Goal: Task Accomplishment & Management: Use online tool/utility

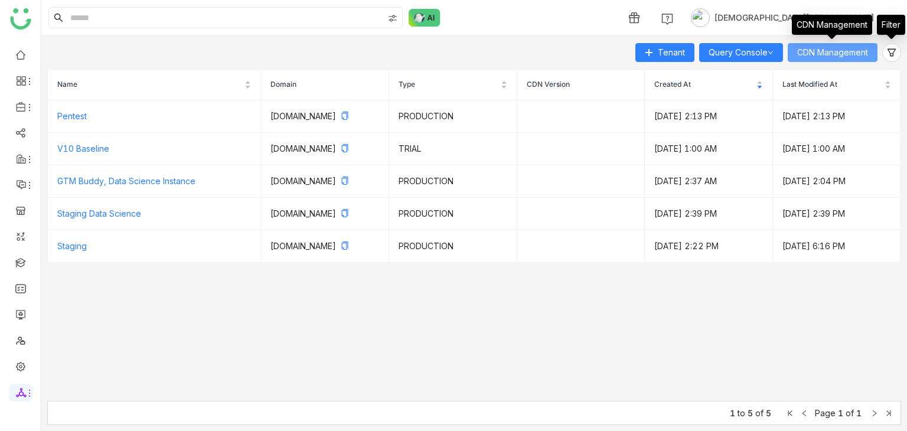
click at [854, 52] on span "CDN Management" at bounding box center [832, 52] width 71 height 13
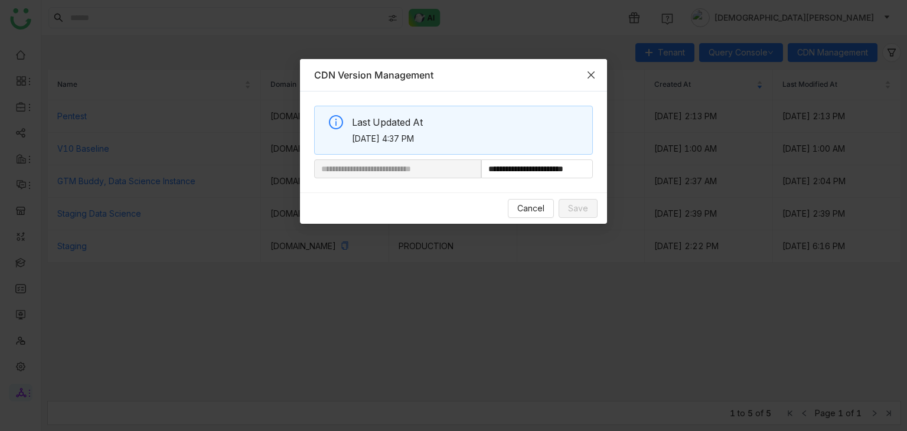
click at [591, 72] on icon "Close" at bounding box center [590, 74] width 9 height 9
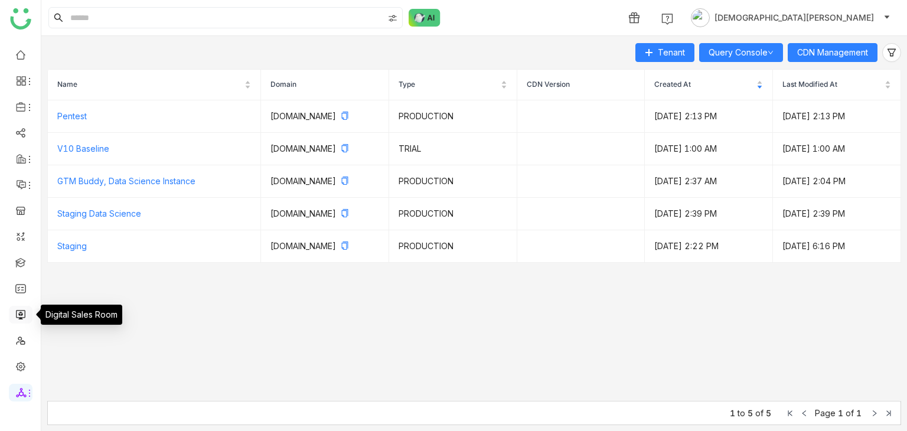
click at [21, 312] on link at bounding box center [20, 314] width 11 height 10
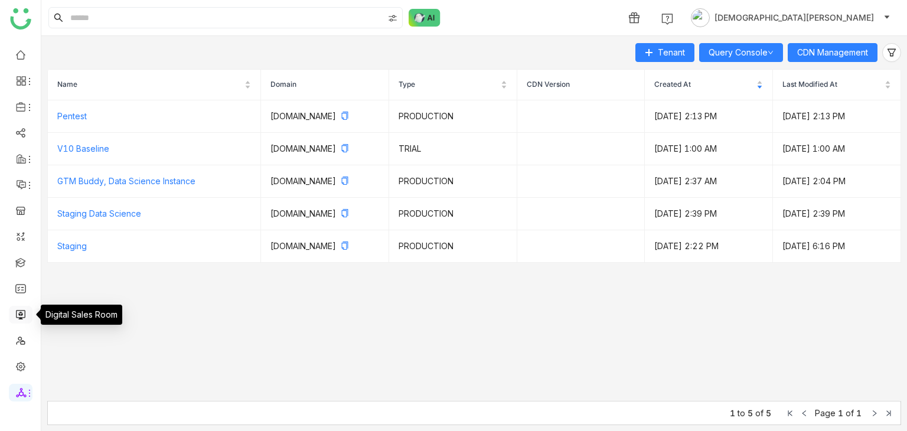
click at [19, 312] on link at bounding box center [20, 314] width 11 height 10
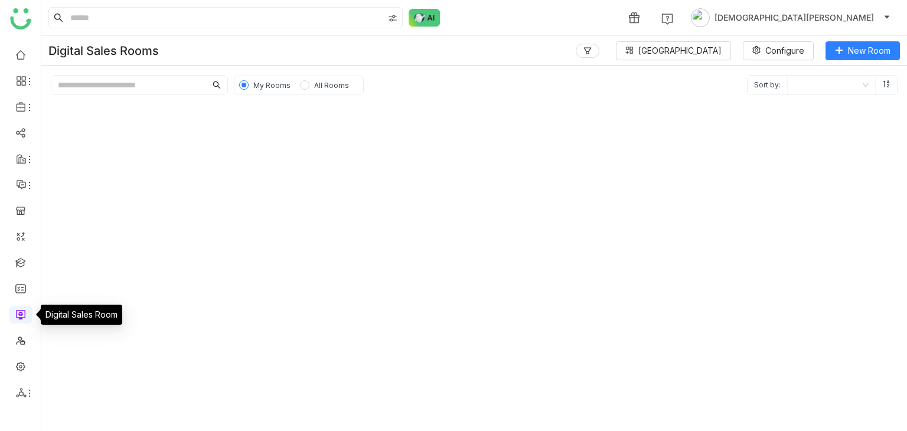
click at [19, 312] on link at bounding box center [20, 314] width 11 height 10
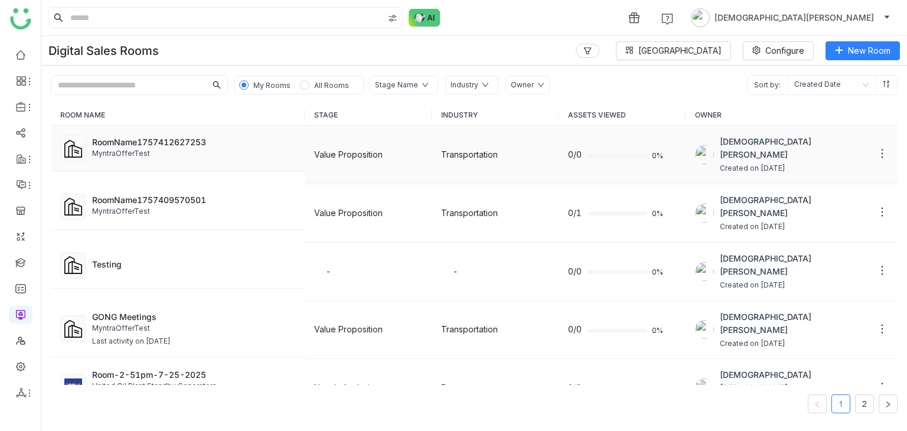
click at [205, 159] on div "RoomName1757412627253 MyntraOfferTest" at bounding box center [193, 149] width 203 height 26
click at [153, 142] on div "RoomName1757412627253" at bounding box center [193, 142] width 203 height 12
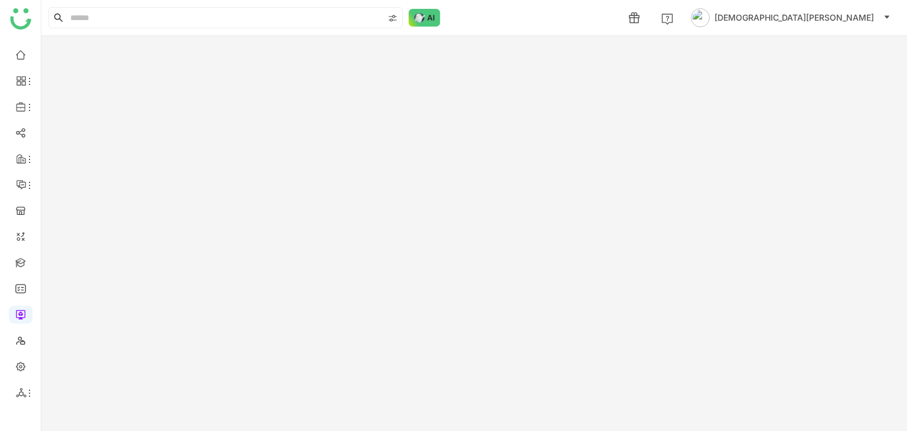
click at [153, 142] on gtmb-room-detail at bounding box center [473, 233] width 865 height 395
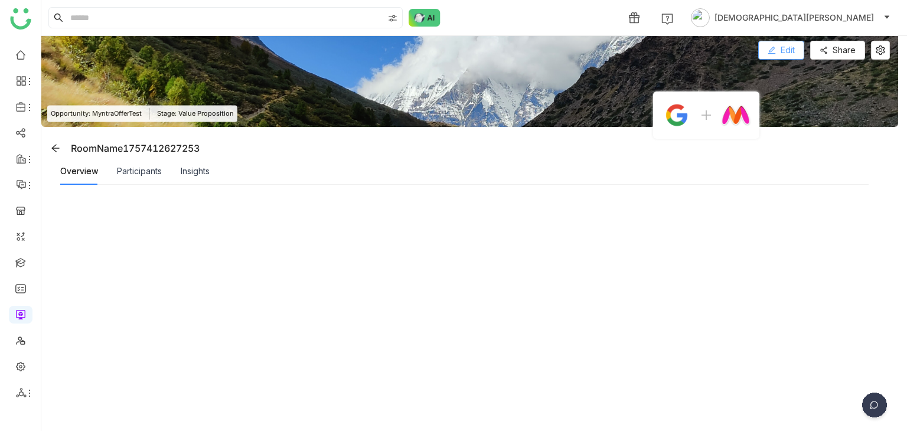
click at [782, 49] on span "Edit" at bounding box center [787, 50] width 14 height 13
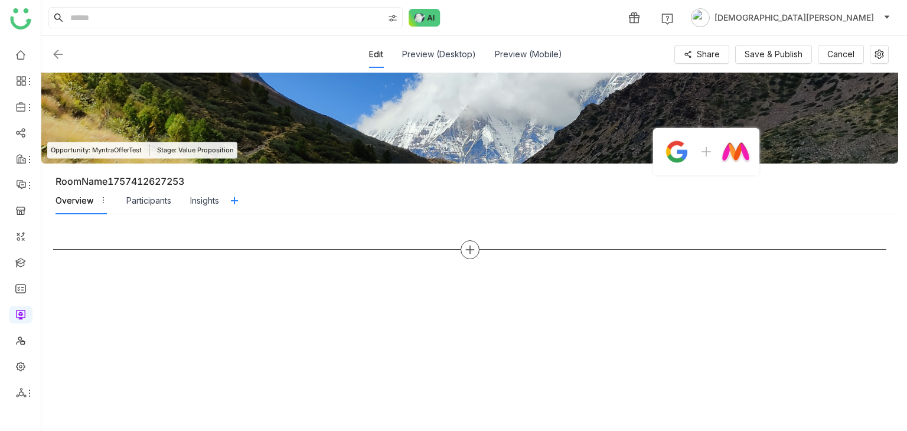
click at [468, 251] on icon at bounding box center [470, 249] width 11 height 11
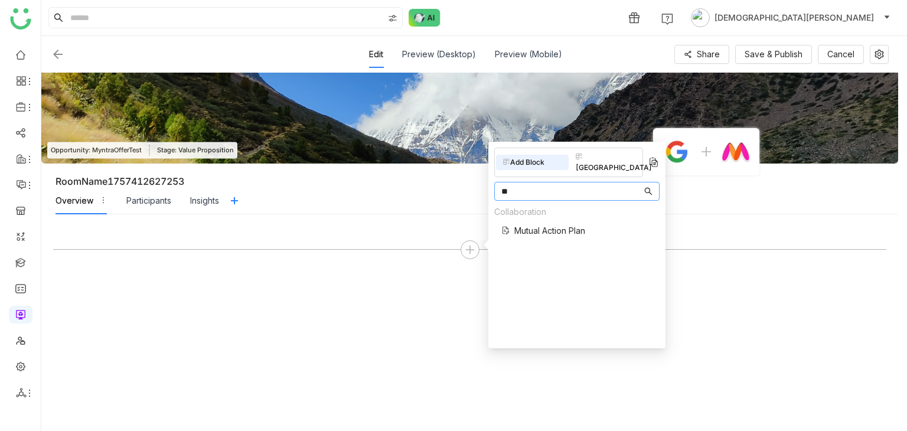
type input "**"
click at [545, 224] on span "Mutual Action Plan" at bounding box center [549, 230] width 71 height 12
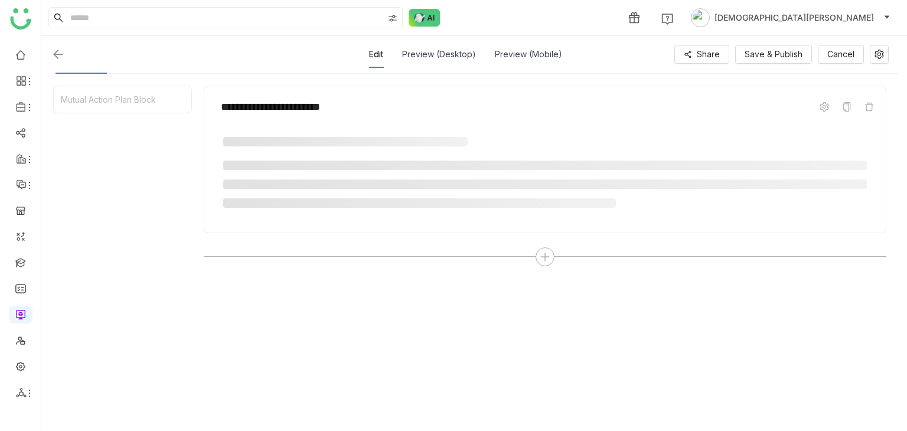
scroll to position [142, 0]
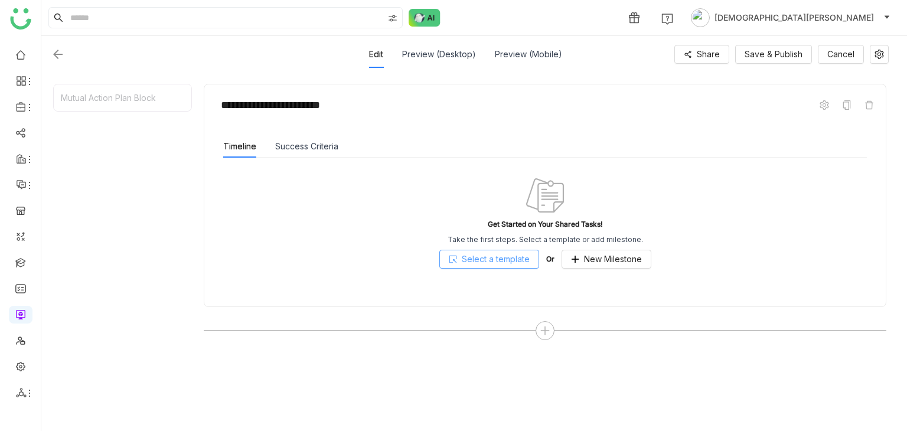
click at [505, 259] on span "Select a template" at bounding box center [496, 259] width 68 height 13
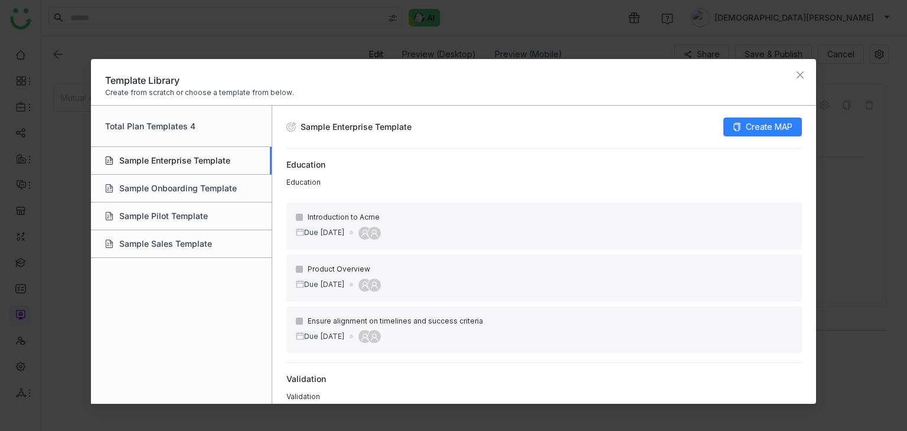
click at [204, 161] on div "Sample Enterprise Template" at bounding box center [181, 161] width 181 height 28
click at [756, 123] on span "Create MAP" at bounding box center [769, 126] width 47 height 13
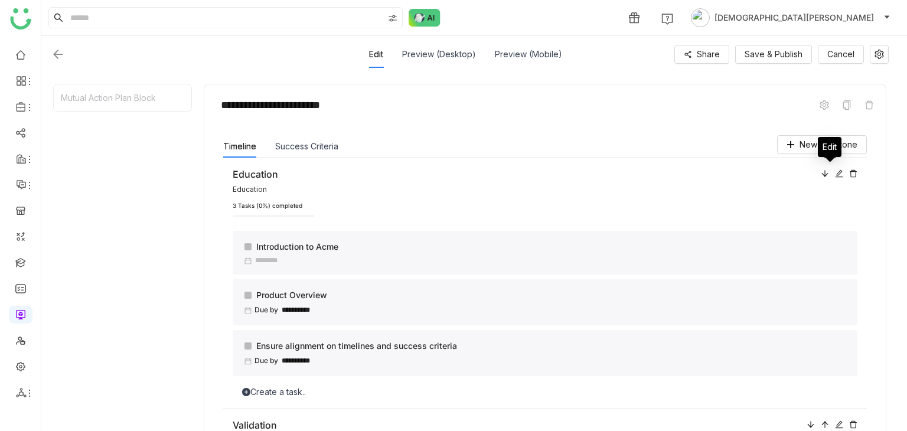
click at [835, 171] on icon at bounding box center [839, 173] width 8 height 8
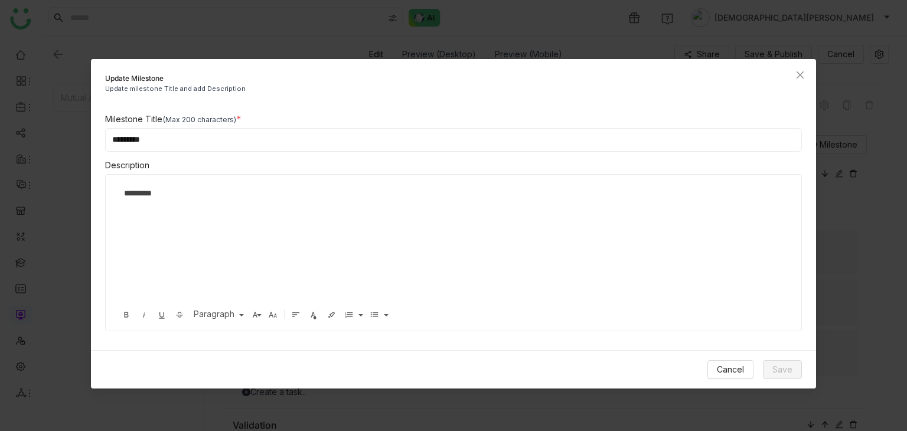
click at [244, 136] on input "*********" at bounding box center [453, 140] width 697 height 24
type input "**********"
click at [780, 369] on span "Save" at bounding box center [782, 369] width 20 height 13
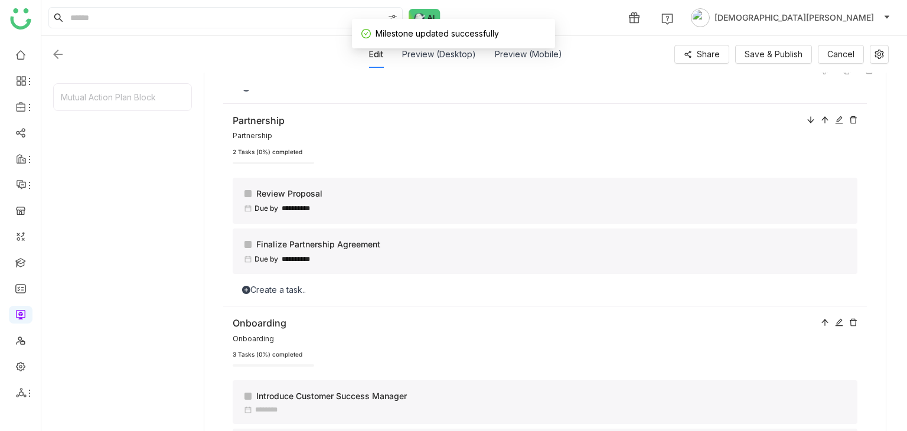
scroll to position [365, 0]
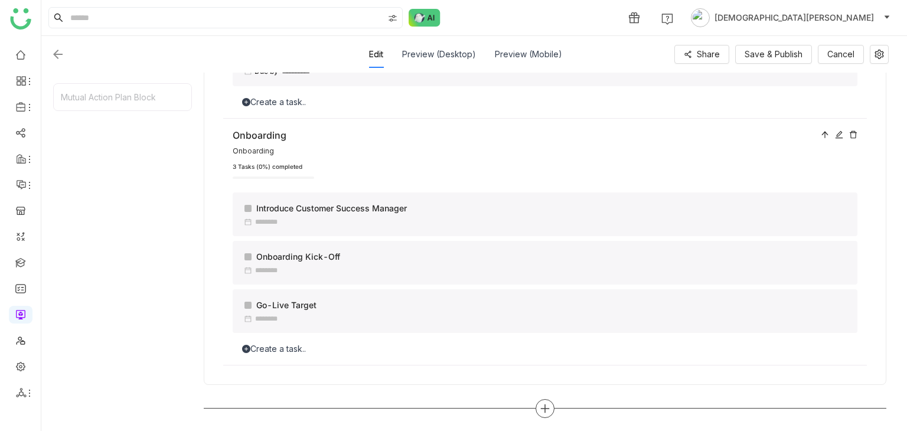
click at [547, 409] on icon at bounding box center [545, 408] width 11 height 11
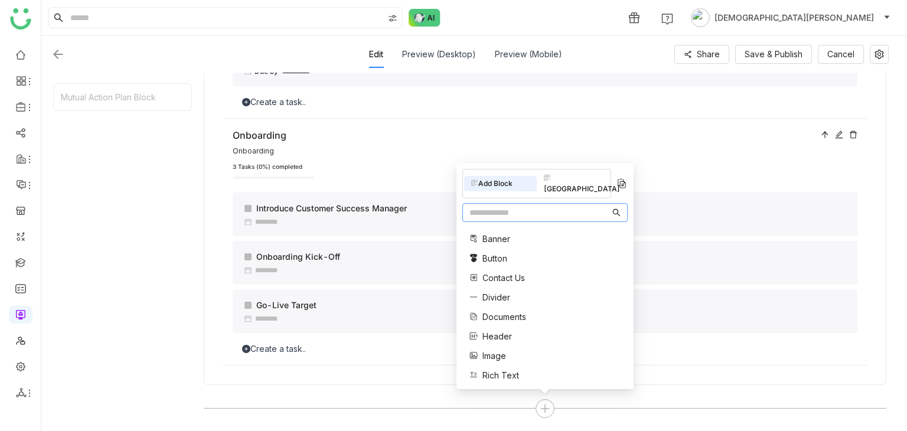
click at [500, 211] on input "text" at bounding box center [539, 212] width 140 height 13
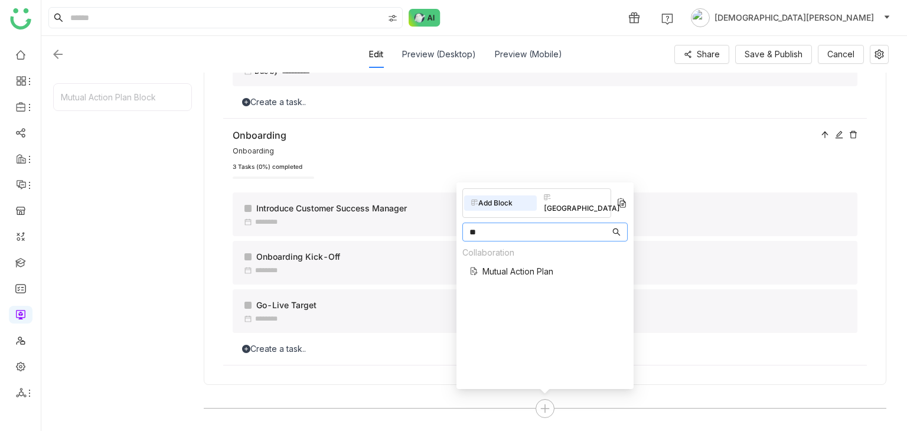
type input "**"
click at [520, 265] on span "Mutual Action Plan" at bounding box center [517, 271] width 71 height 12
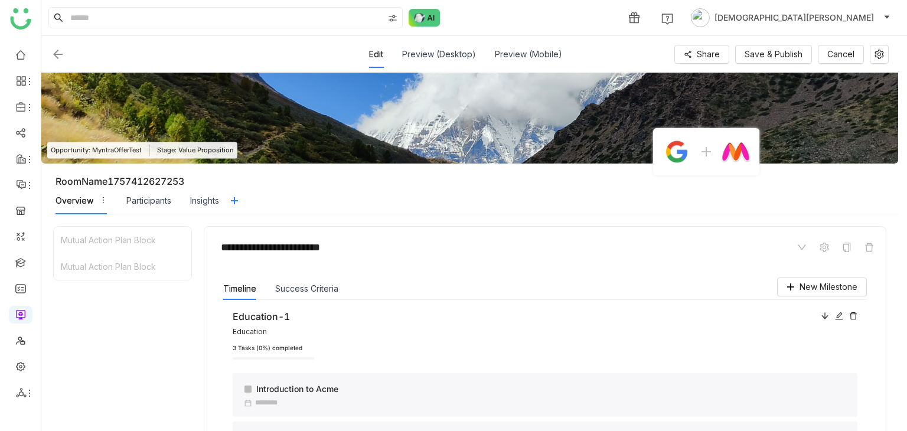
scroll to position [52, 0]
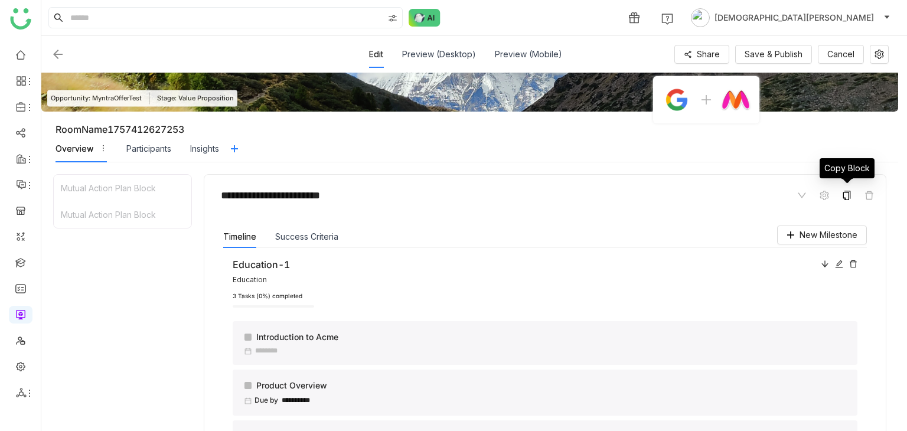
click at [848, 191] on icon at bounding box center [847, 195] width 8 height 9
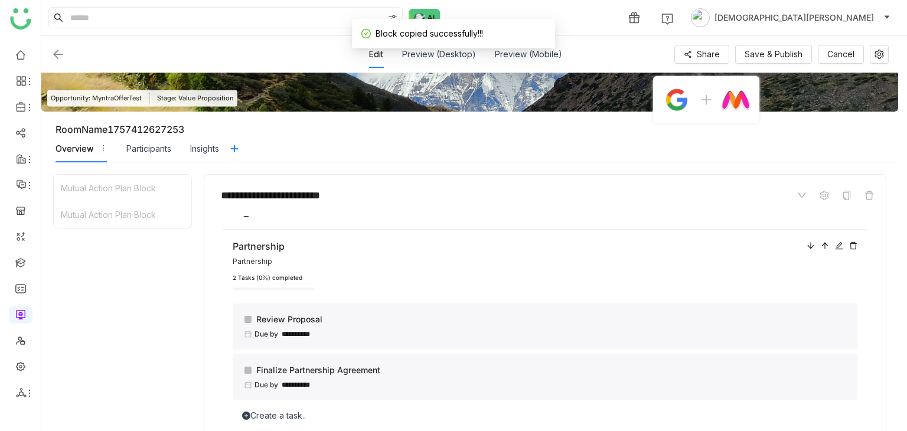
scroll to position [647, 0]
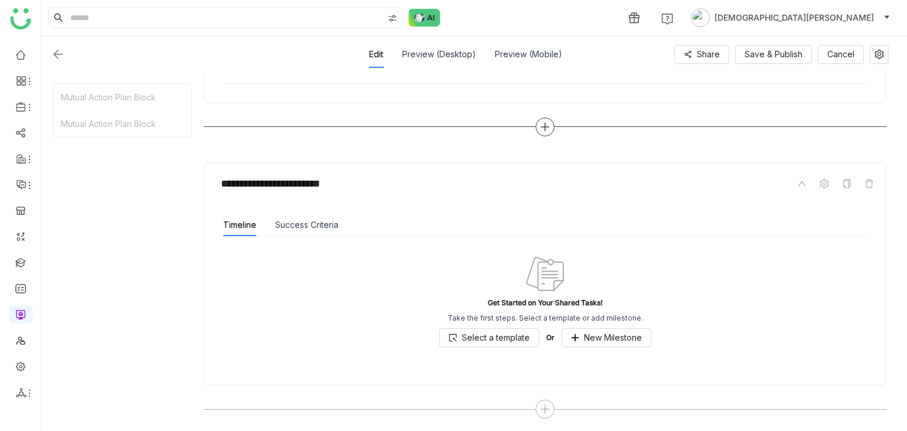
click at [547, 122] on icon at bounding box center [545, 127] width 11 height 11
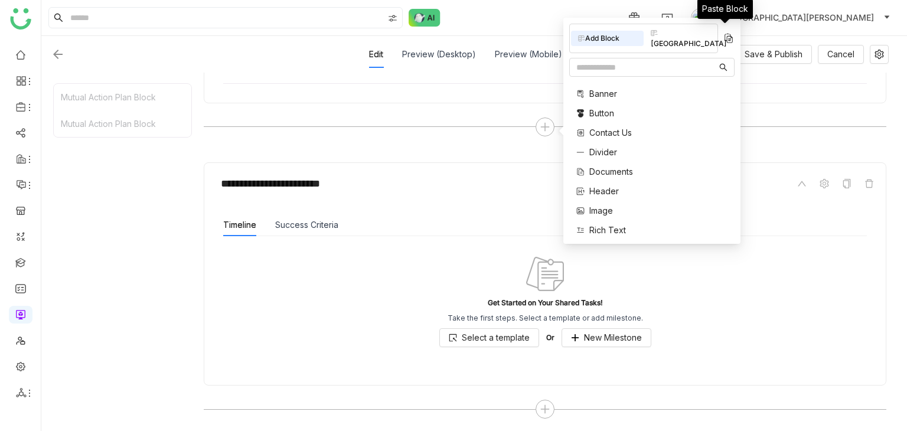
click at [725, 37] on img at bounding box center [729, 38] width 12 height 12
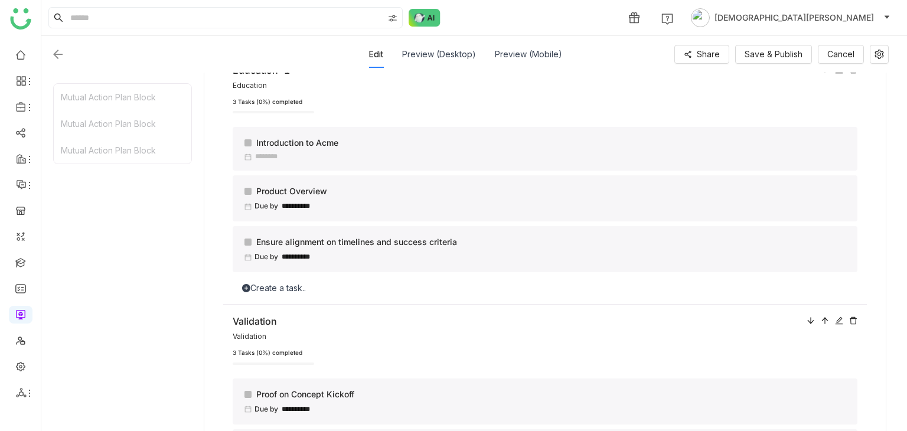
scroll to position [177, 0]
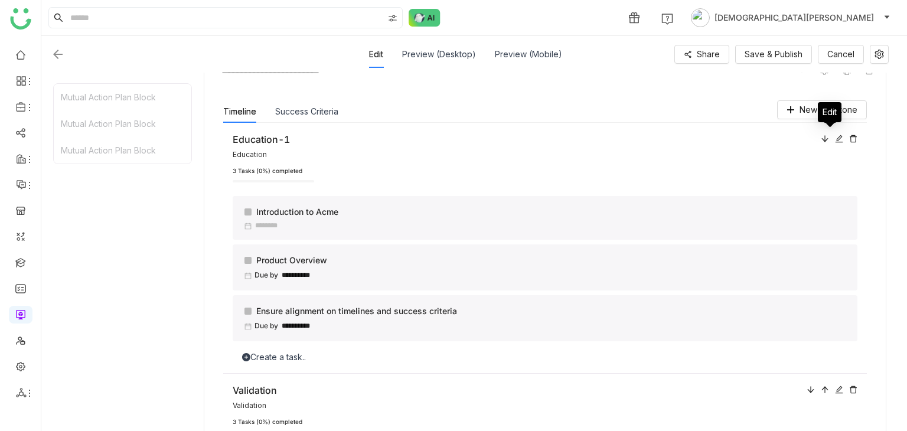
click at [835, 136] on icon at bounding box center [839, 139] width 8 height 8
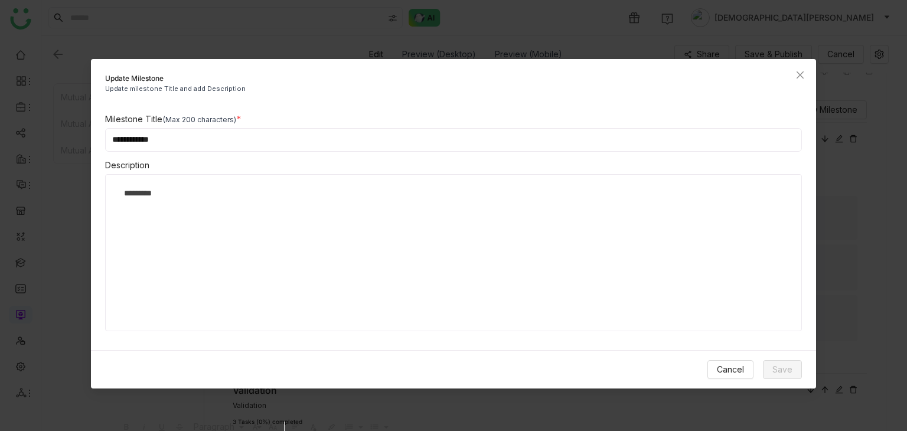
click at [328, 141] on input "**********" at bounding box center [453, 140] width 697 height 24
type input "**********"
click at [782, 368] on span "Save" at bounding box center [782, 369] width 20 height 13
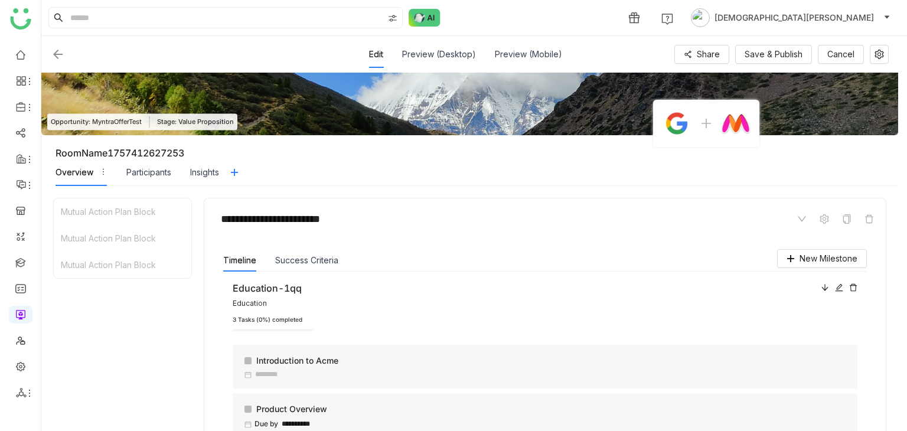
scroll to position [0, 0]
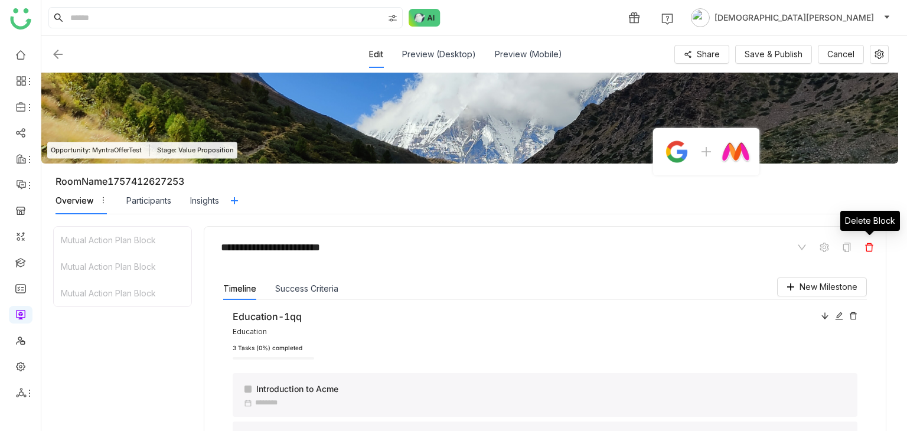
click at [870, 247] on icon at bounding box center [868, 247] width 9 height 9
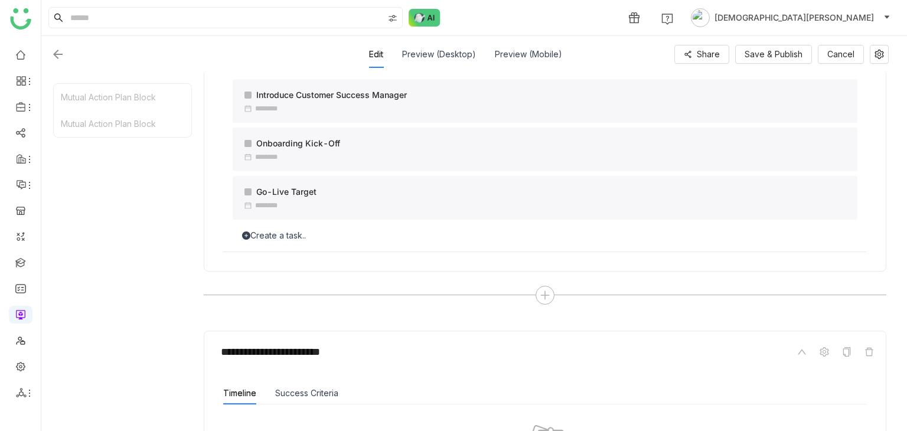
scroll to position [647, 0]
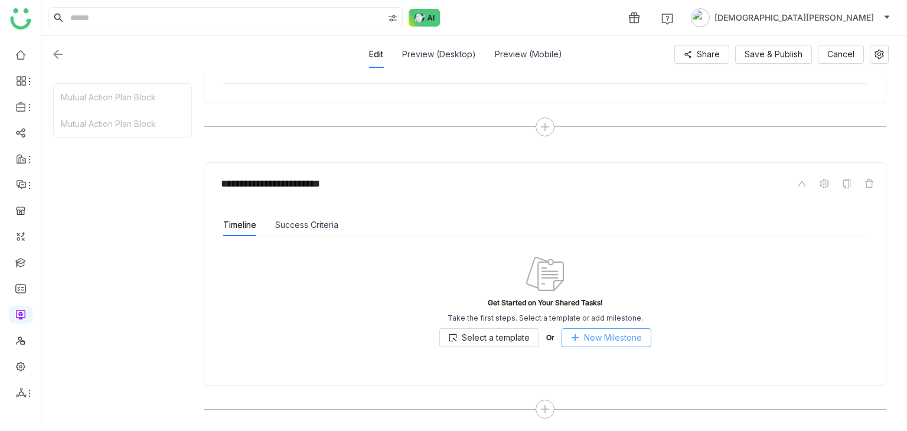
click at [602, 339] on span "New Milestone" at bounding box center [613, 337] width 58 height 13
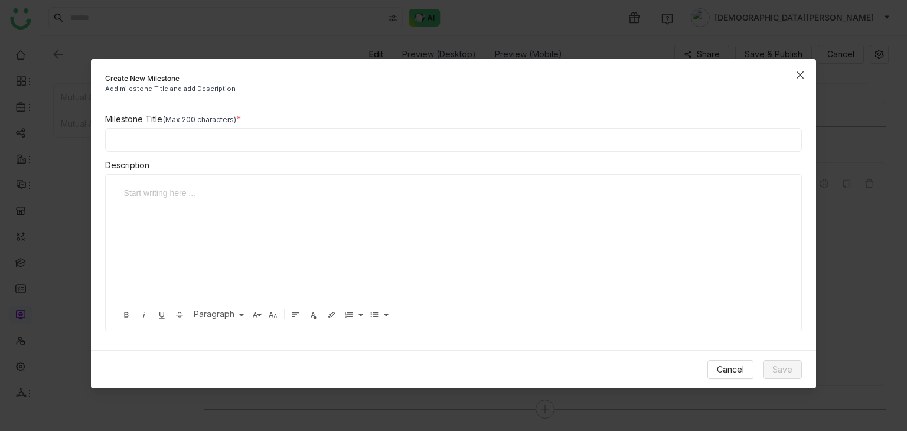
click at [799, 79] on span "Close" at bounding box center [800, 75] width 32 height 32
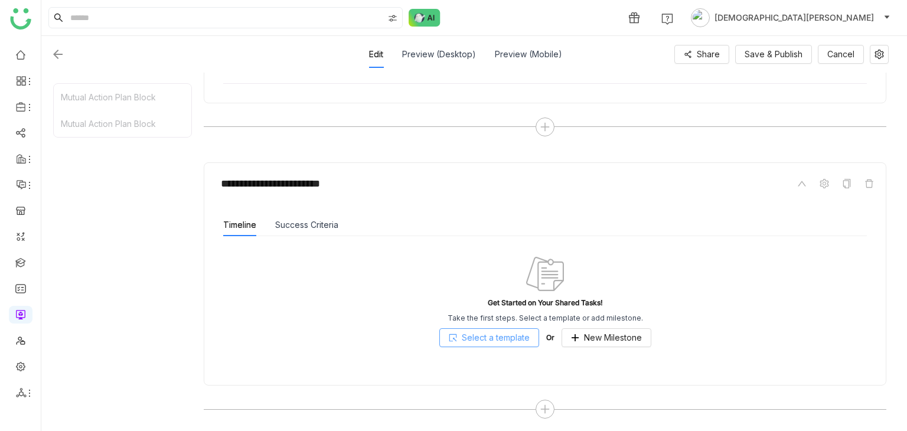
click at [508, 334] on span "Select a template" at bounding box center [496, 337] width 68 height 13
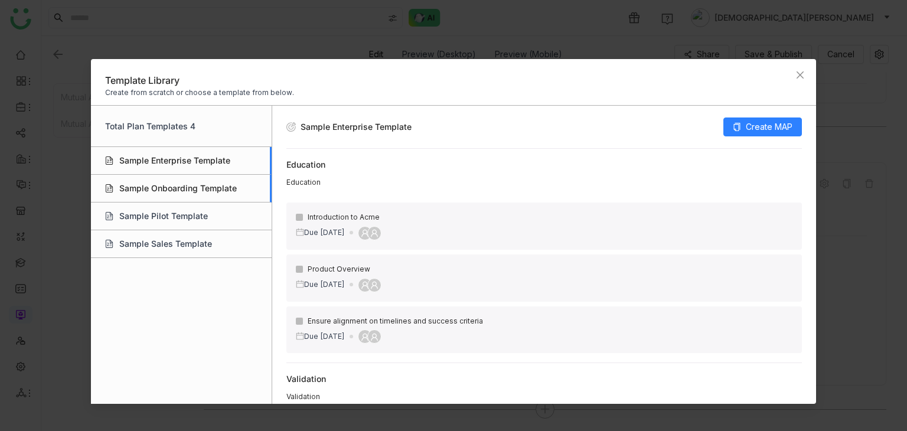
click at [160, 187] on div "Sample Onboarding Template" at bounding box center [181, 189] width 181 height 28
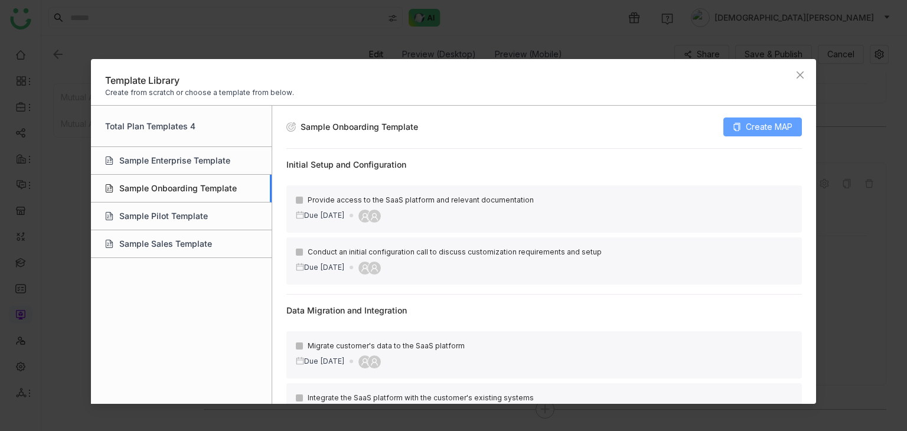
click at [757, 124] on span "Create MAP" at bounding box center [769, 126] width 47 height 13
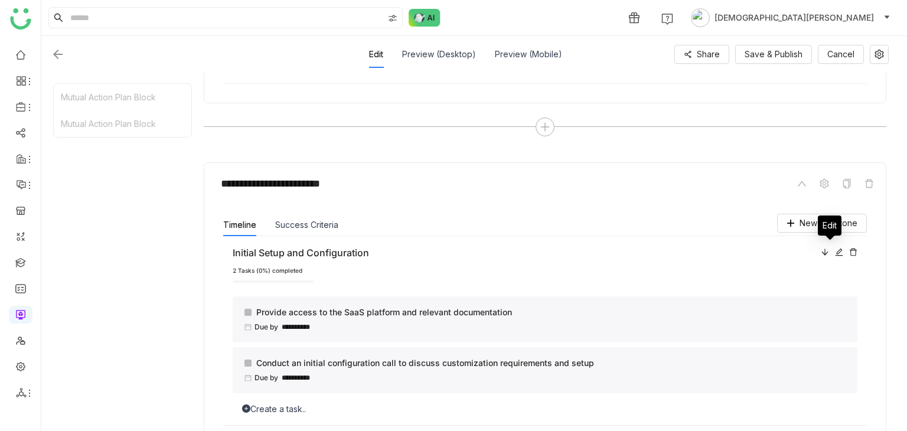
click at [835, 250] on icon at bounding box center [839, 252] width 8 height 8
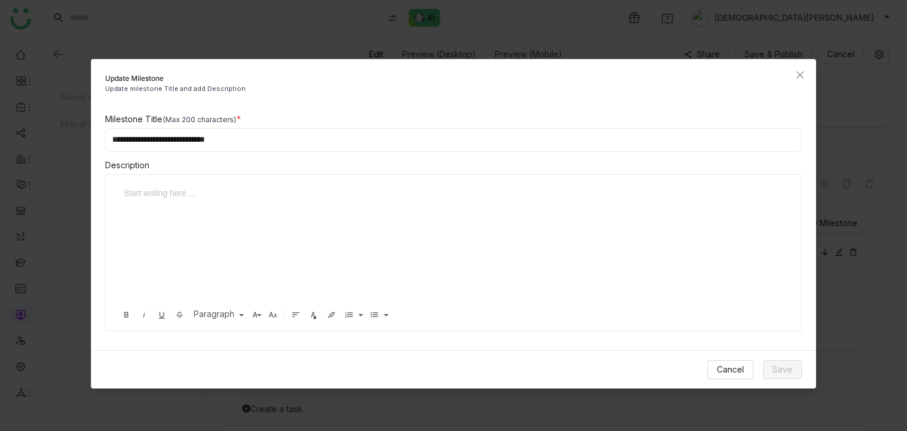
click at [237, 133] on input "**********" at bounding box center [453, 140] width 697 height 24
type input "**********"
click at [784, 367] on span "Save" at bounding box center [782, 369] width 20 height 13
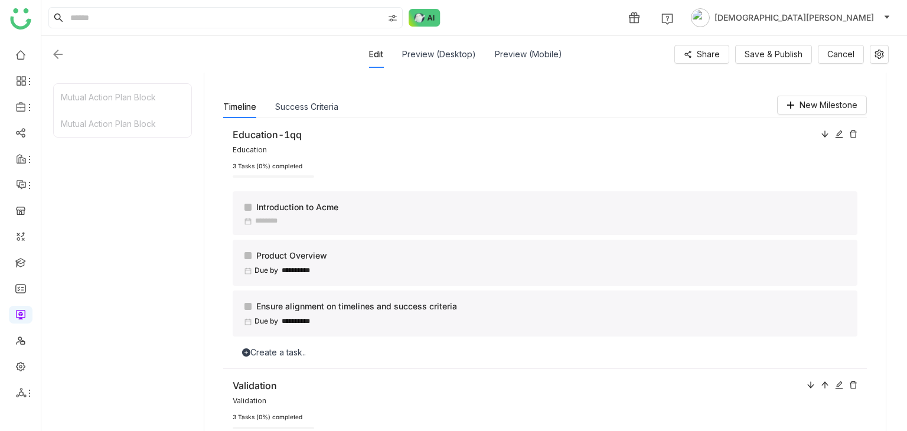
scroll to position [0, 0]
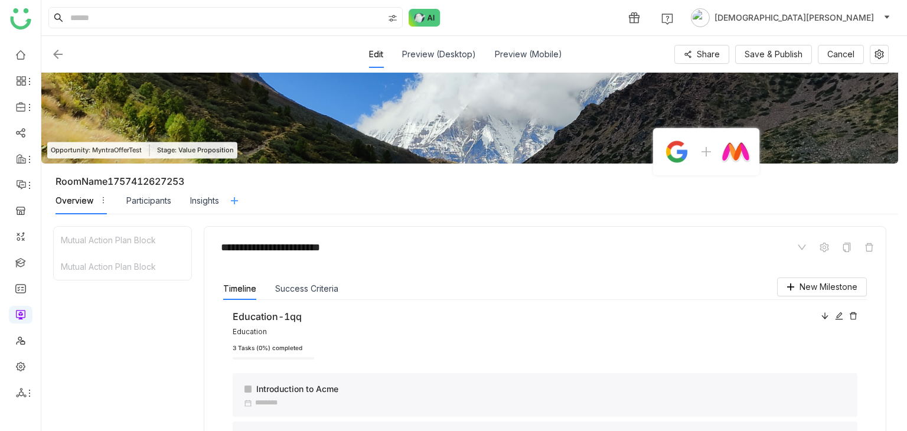
click at [233, 198] on icon at bounding box center [234, 200] width 9 height 9
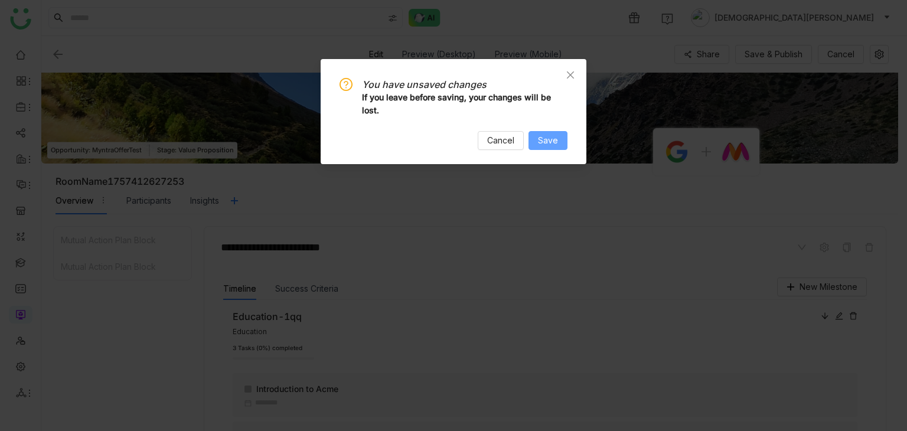
click at [555, 135] on span "Save" at bounding box center [548, 140] width 20 height 13
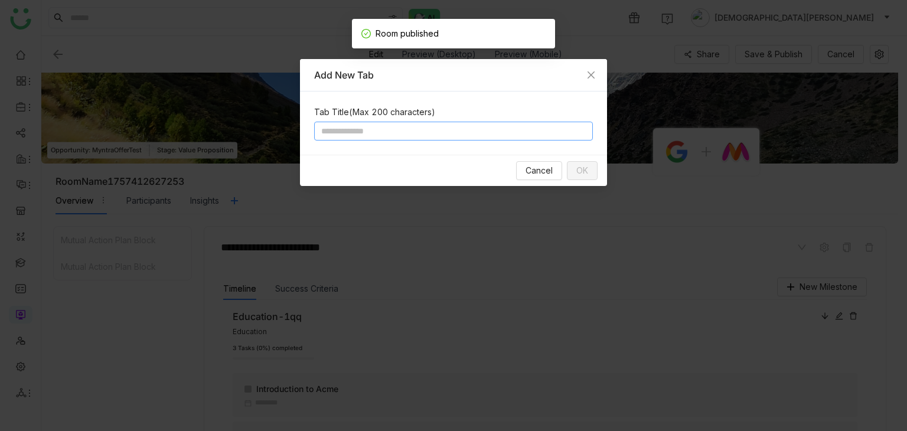
click at [404, 129] on input at bounding box center [453, 131] width 279 height 19
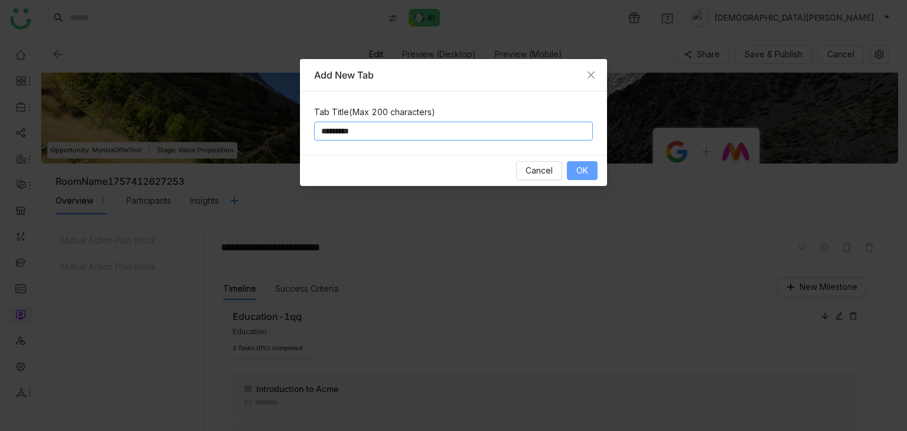
type input "*********"
click at [584, 174] on span "OK" at bounding box center [582, 170] width 12 height 13
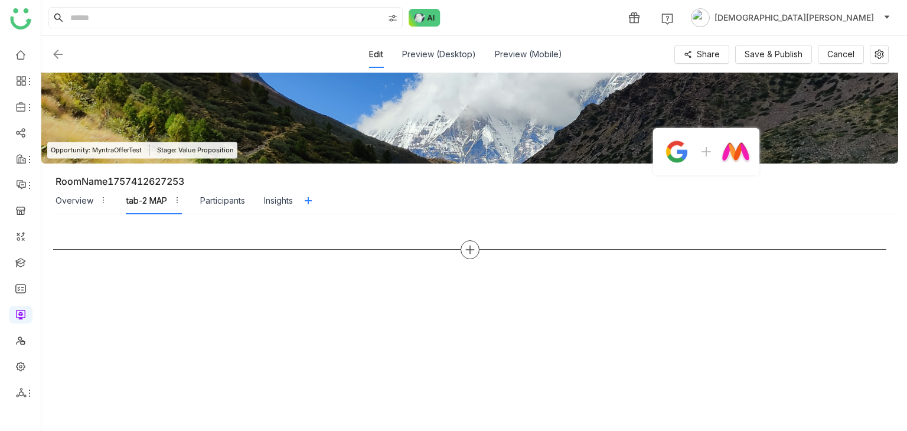
click at [472, 252] on icon at bounding box center [470, 249] width 11 height 11
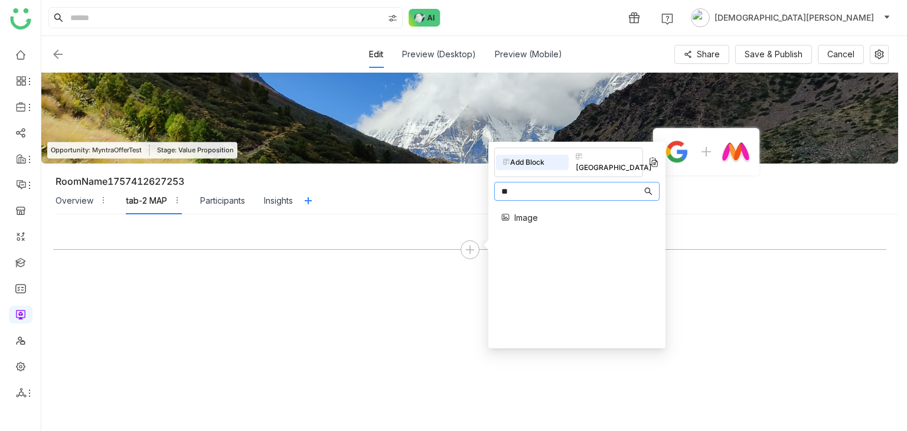
type input "*"
type input "**"
click at [538, 224] on span "Mutual Action Plan" at bounding box center [549, 230] width 71 height 12
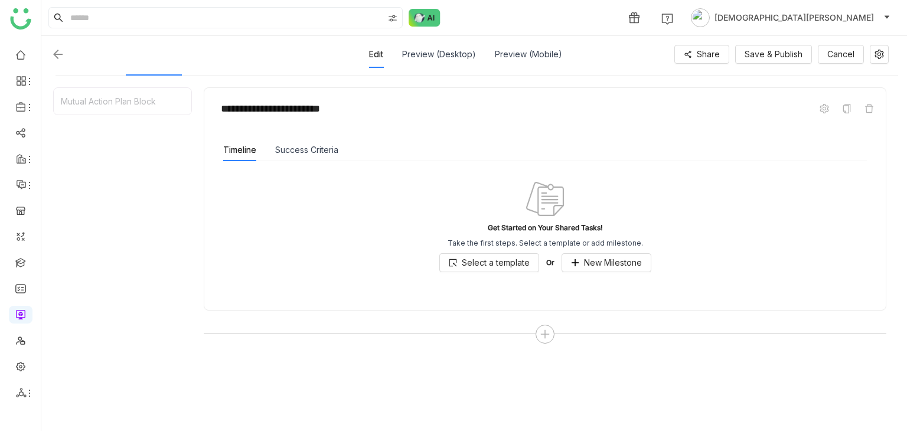
scroll to position [142, 0]
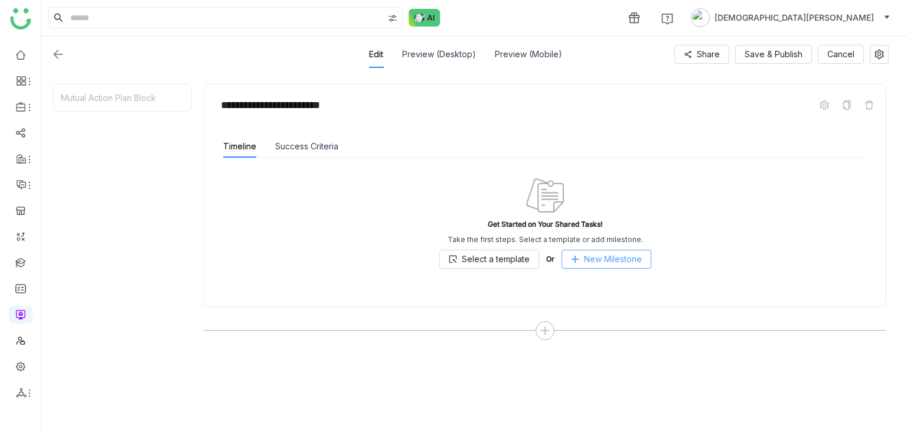
click at [595, 260] on span "New Milestone" at bounding box center [613, 259] width 58 height 13
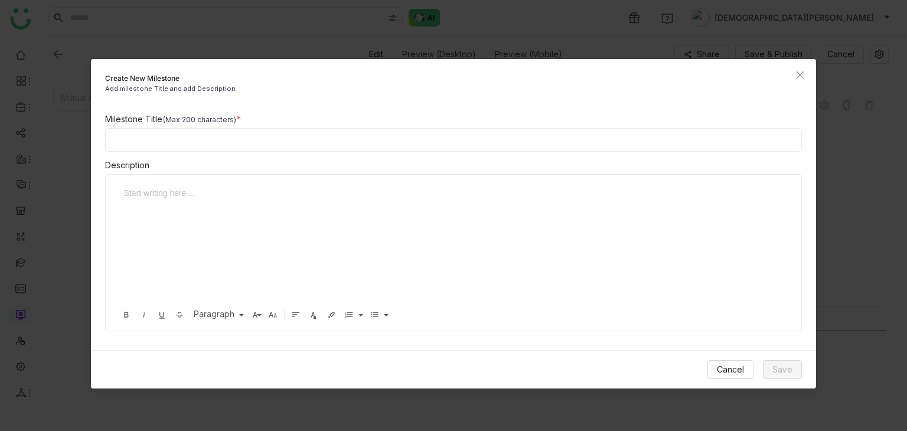
click at [199, 145] on input at bounding box center [453, 140] width 697 height 24
type input "**********"
click at [786, 367] on span "Save" at bounding box center [782, 369] width 20 height 13
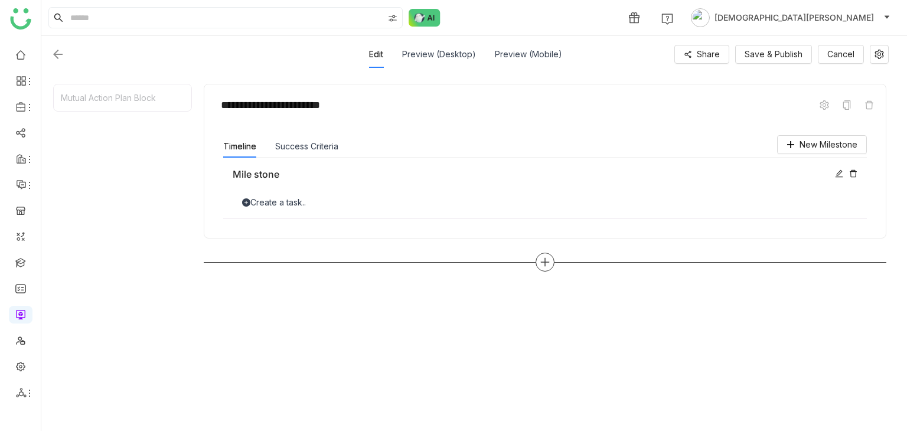
click at [545, 261] on icon at bounding box center [545, 261] width 8 height 1
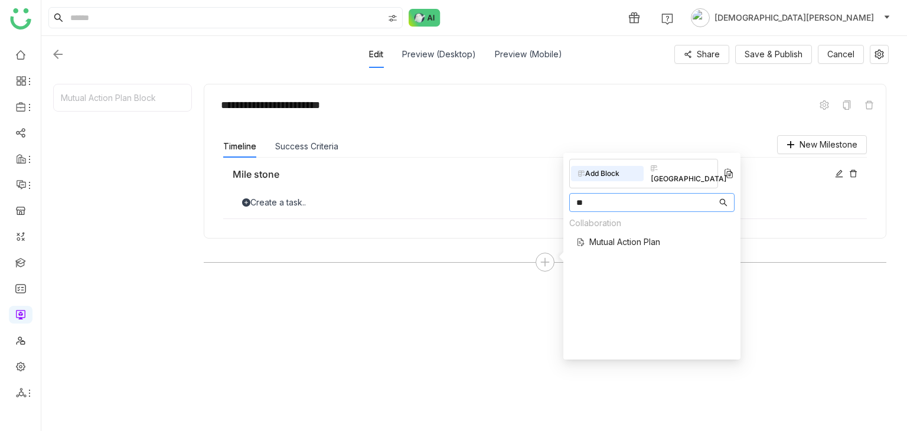
type input "**"
click at [624, 236] on span "Mutual Action Plan" at bounding box center [624, 242] width 71 height 12
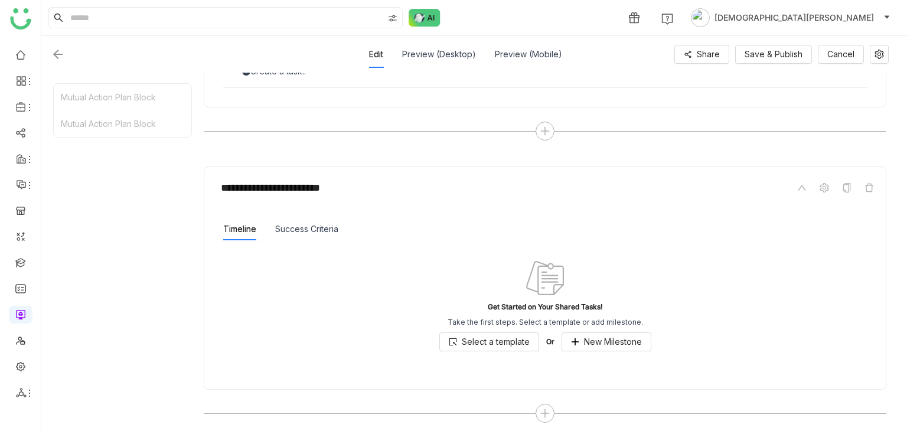
scroll to position [278, 0]
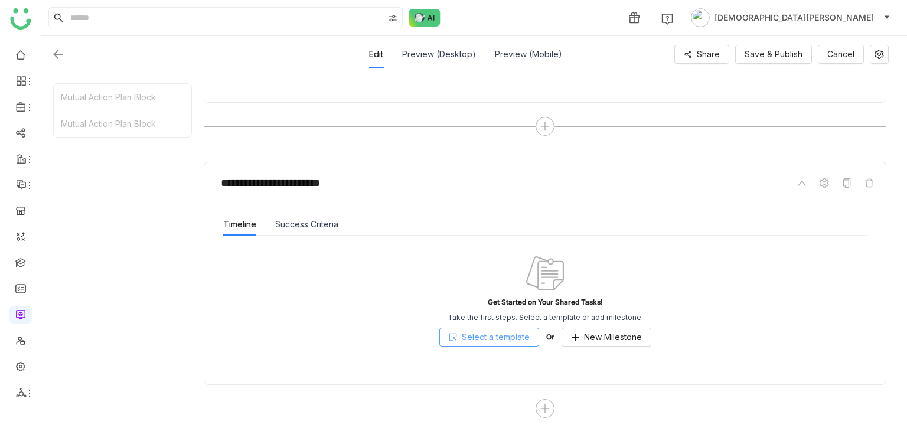
click at [467, 331] on span "Select a template" at bounding box center [496, 337] width 68 height 13
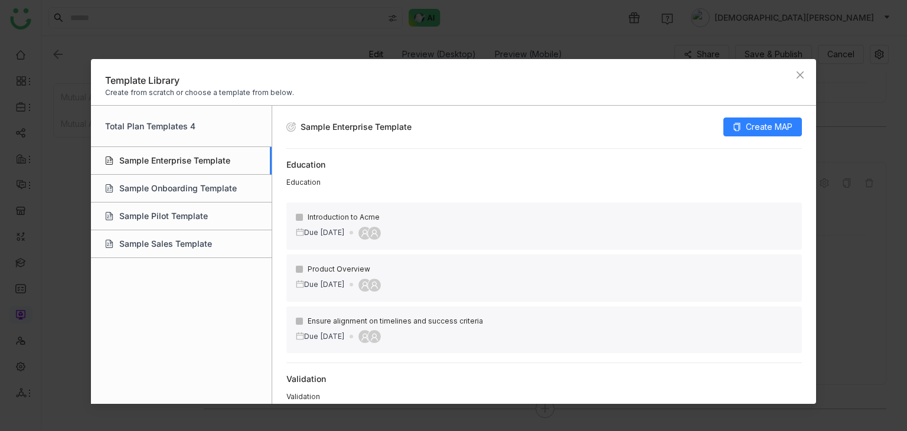
click at [178, 153] on div "Sample Enterprise Template" at bounding box center [181, 161] width 181 height 28
click at [773, 121] on span "Create MAP" at bounding box center [769, 126] width 47 height 13
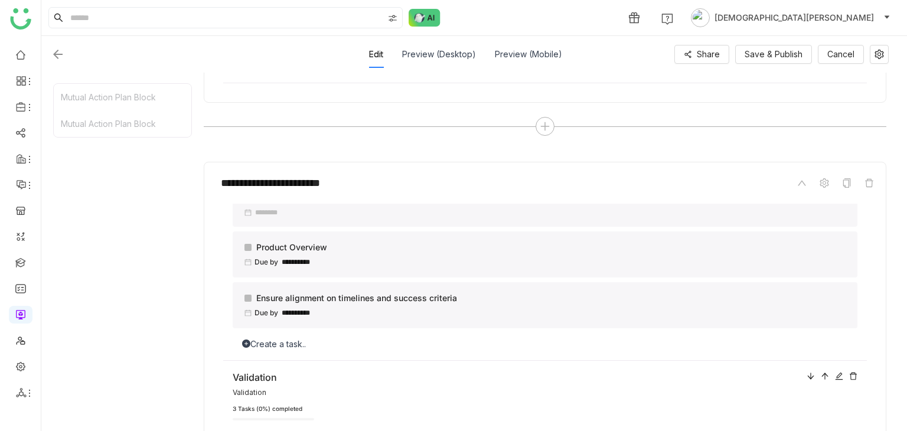
scroll to position [0, 0]
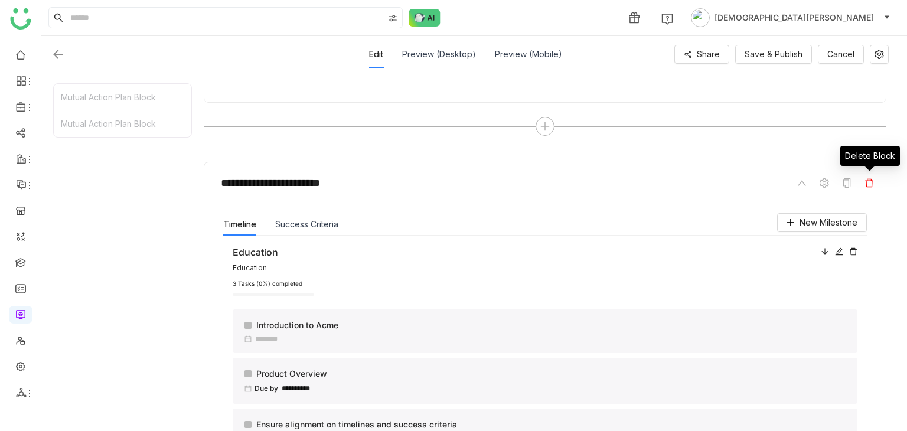
click at [867, 184] on icon at bounding box center [868, 182] width 9 height 9
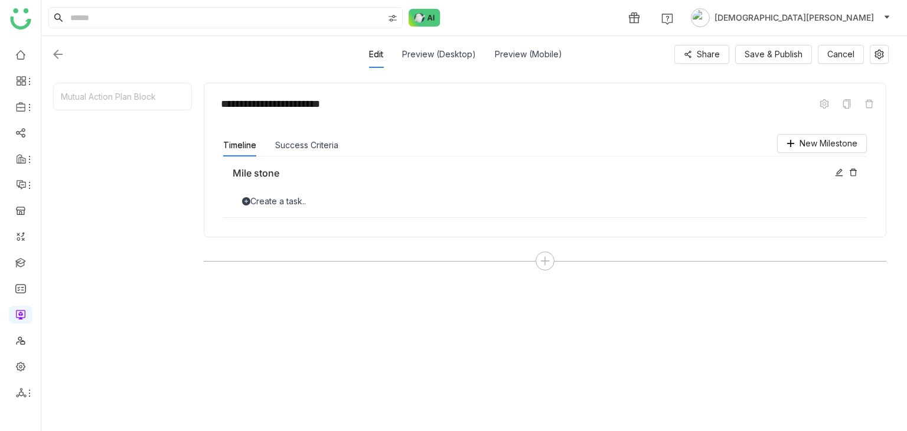
scroll to position [142, 0]
click at [551, 262] on div at bounding box center [544, 262] width 19 height 19
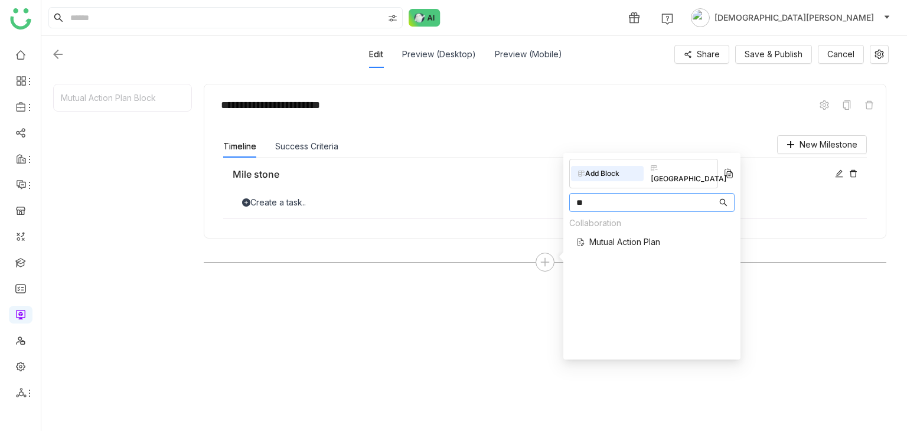
type input "**"
click at [610, 236] on span "Mutual Action Plan" at bounding box center [624, 242] width 71 height 12
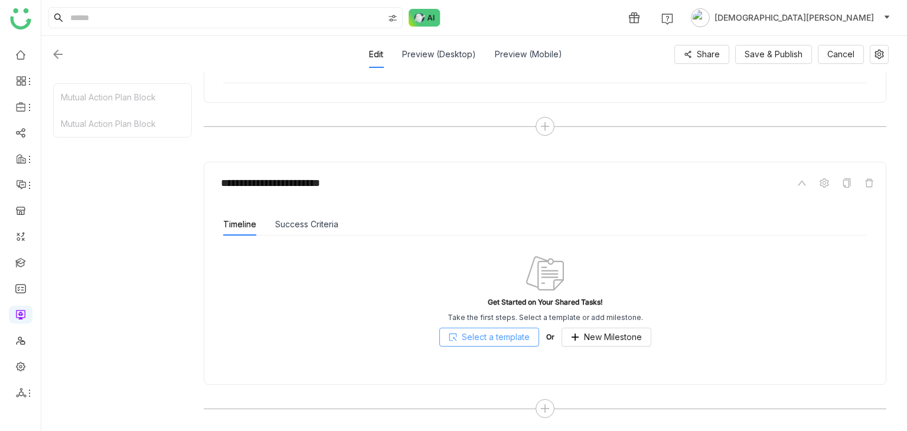
click at [465, 342] on span "Select a template" at bounding box center [496, 337] width 68 height 13
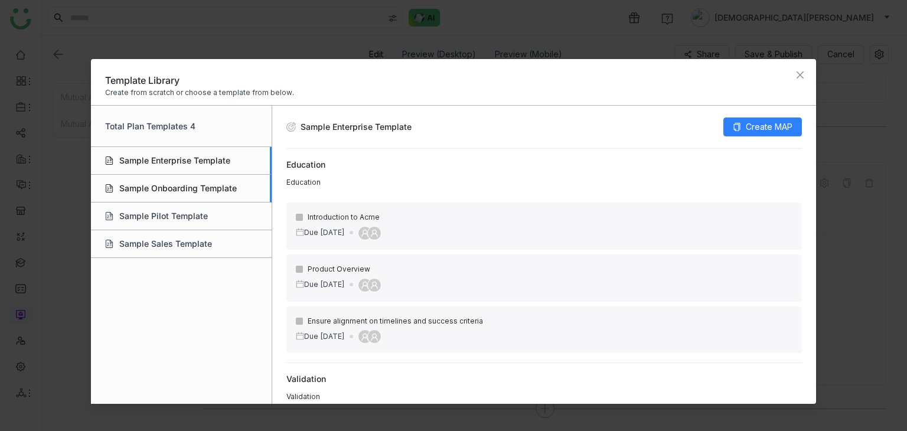
click at [184, 194] on div "Sample Onboarding Template" at bounding box center [181, 189] width 181 height 28
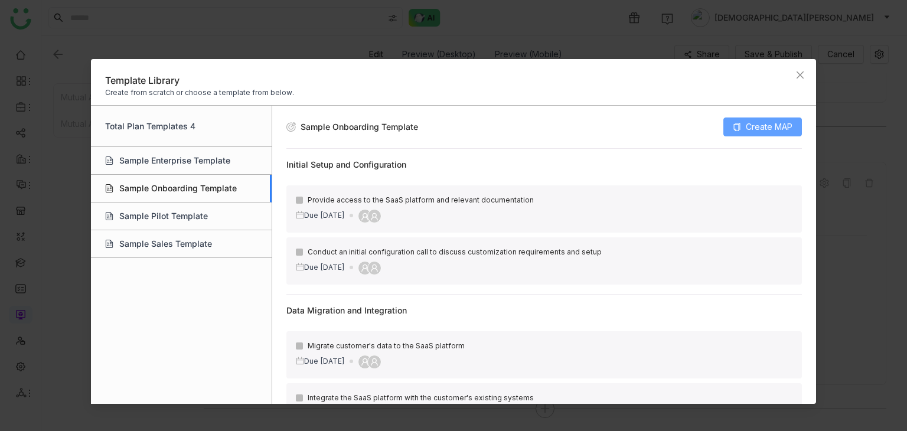
click at [786, 120] on span "Create MAP" at bounding box center [769, 126] width 47 height 13
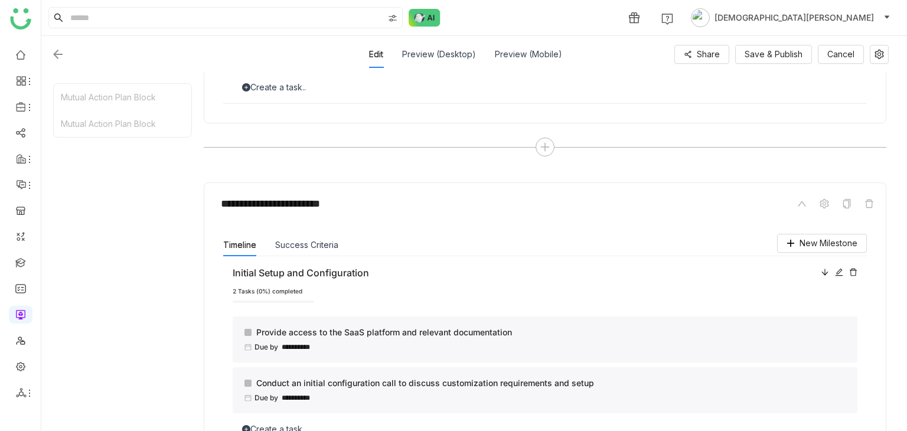
scroll to position [0, 0]
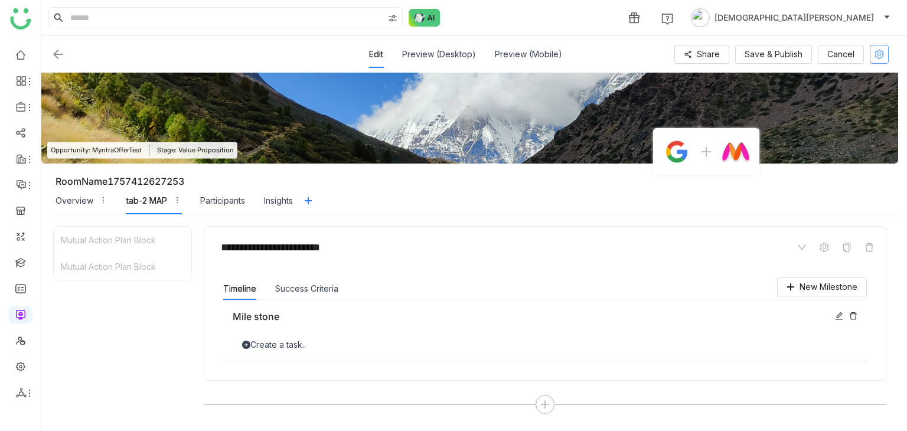
click at [879, 51] on icon at bounding box center [878, 54] width 9 height 9
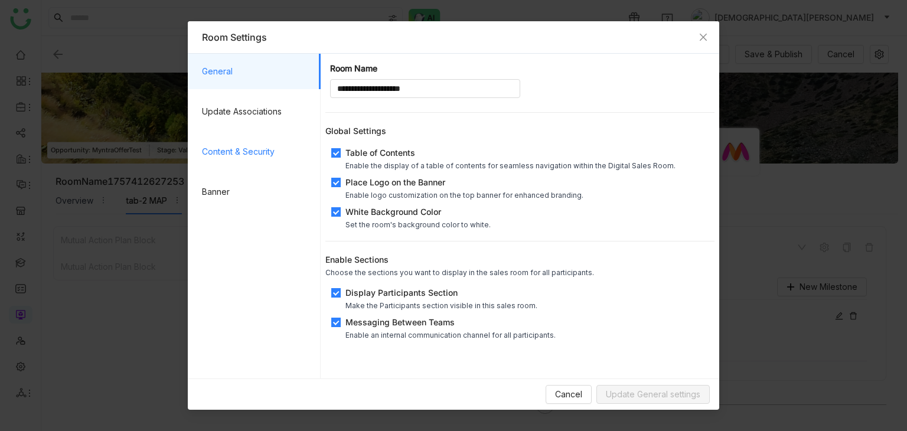
click at [250, 160] on span "Content & Security" at bounding box center [256, 151] width 109 height 35
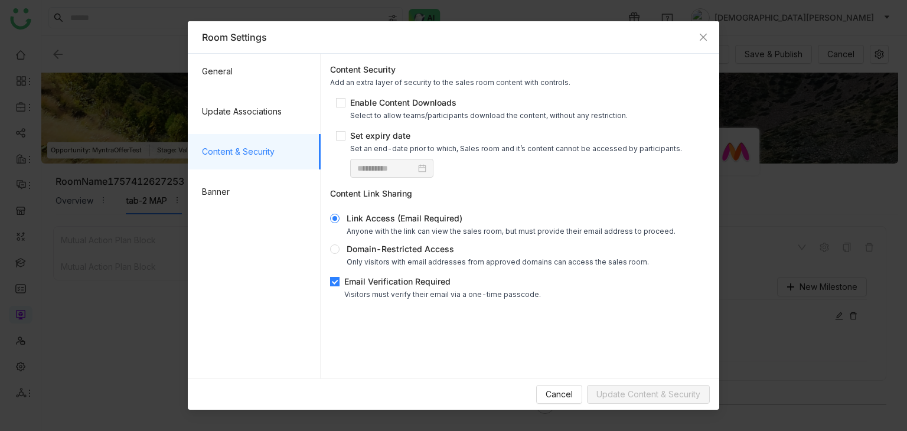
click at [355, 274] on div "**********" at bounding box center [519, 180] width 389 height 245
click at [361, 285] on div "Email Verification Required" at bounding box center [442, 281] width 197 height 12
click at [619, 392] on span "Update Content & Security" at bounding box center [648, 394] width 104 height 13
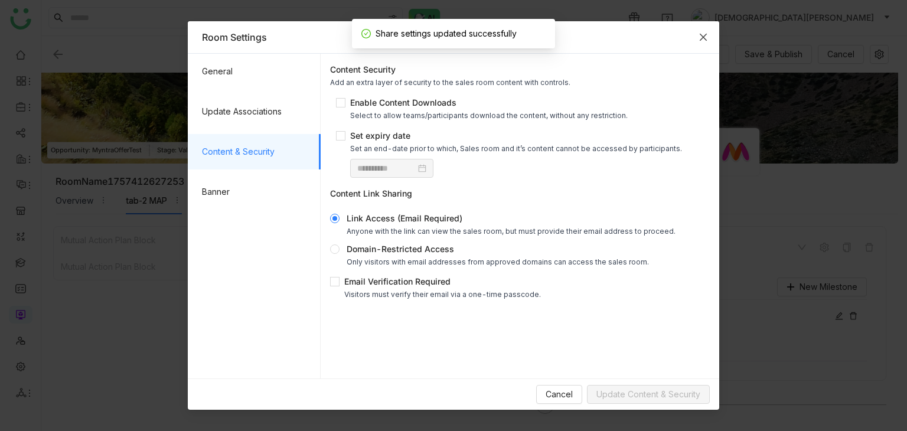
click at [700, 32] on icon "Close" at bounding box center [702, 36] width 9 height 9
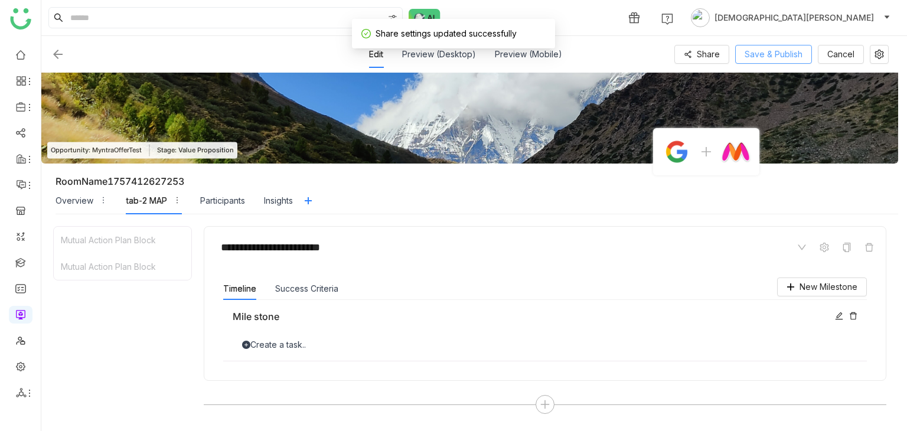
click at [782, 53] on span "Save & Publish" at bounding box center [773, 54] width 58 height 13
click at [694, 51] on span "Share" at bounding box center [695, 54] width 23 height 13
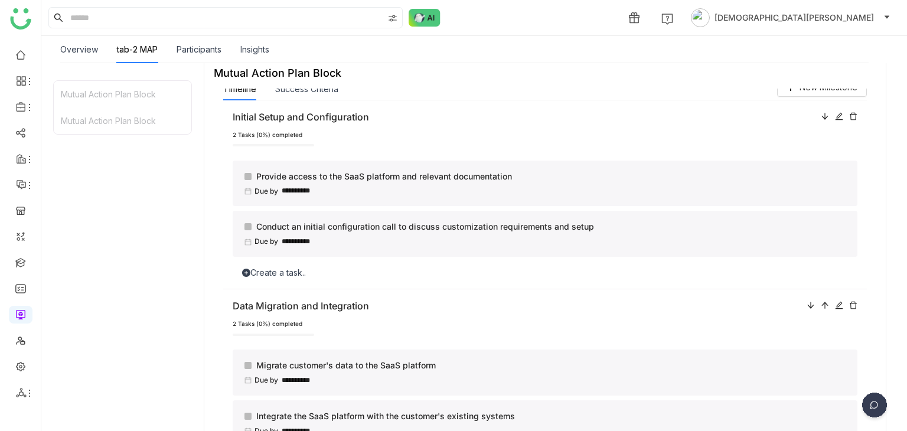
scroll to position [19, 0]
click at [250, 175] on div at bounding box center [247, 177] width 7 height 7
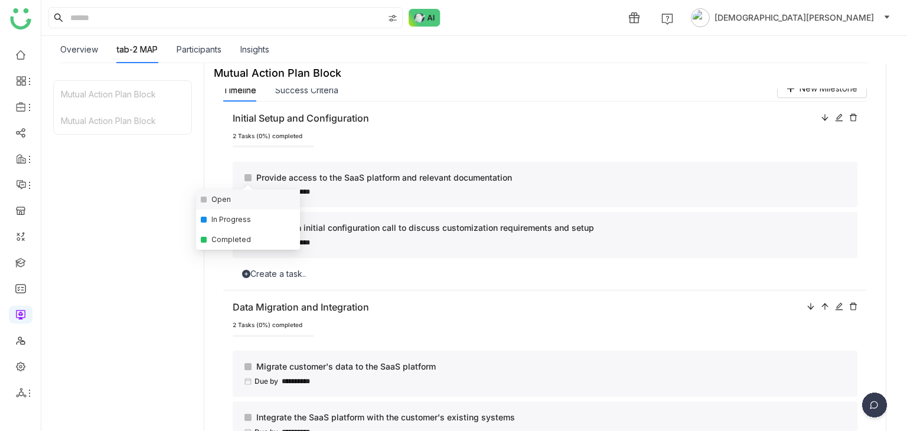
click at [151, 173] on div "Mutual Action Plan Block Mutual Action Plan Block" at bounding box center [122, 248] width 139 height 336
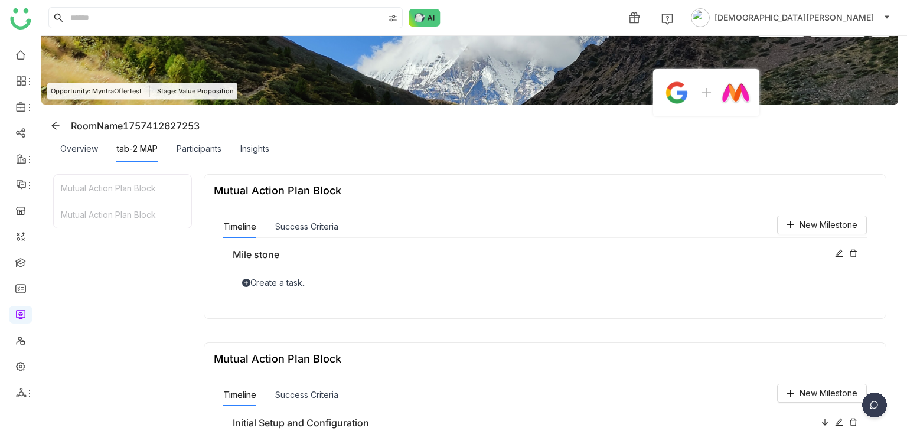
scroll to position [0, 0]
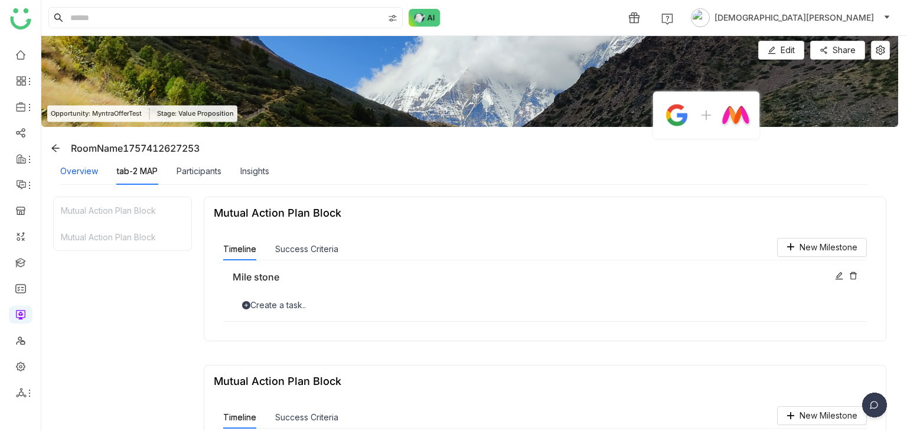
click at [80, 167] on div "Overview" at bounding box center [79, 171] width 38 height 13
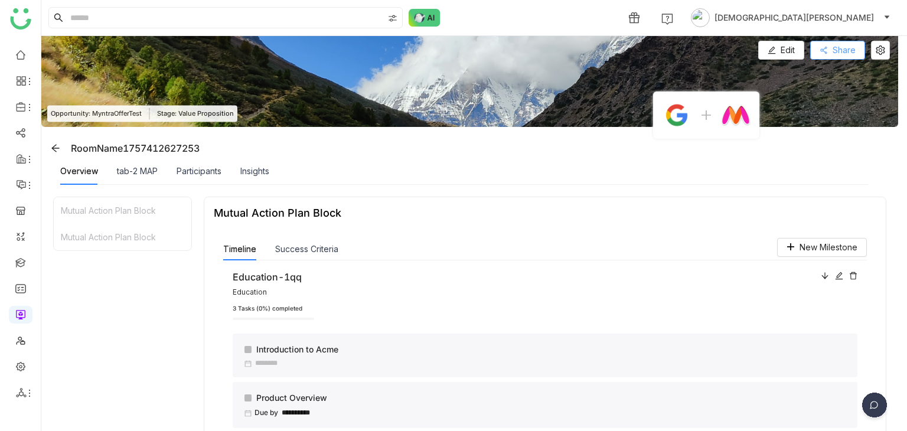
click at [838, 57] on button "Share" at bounding box center [837, 50] width 55 height 19
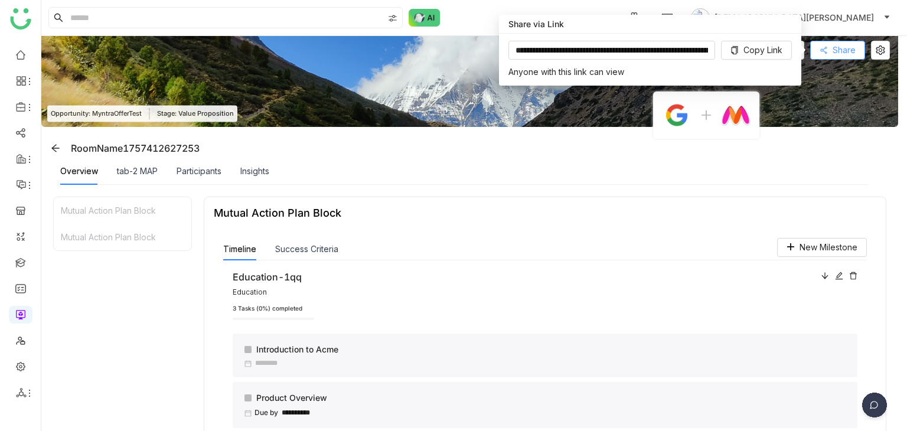
click at [840, 49] on span "Share" at bounding box center [843, 50] width 23 height 13
click at [747, 48] on span "Copy Link" at bounding box center [762, 50] width 39 height 13
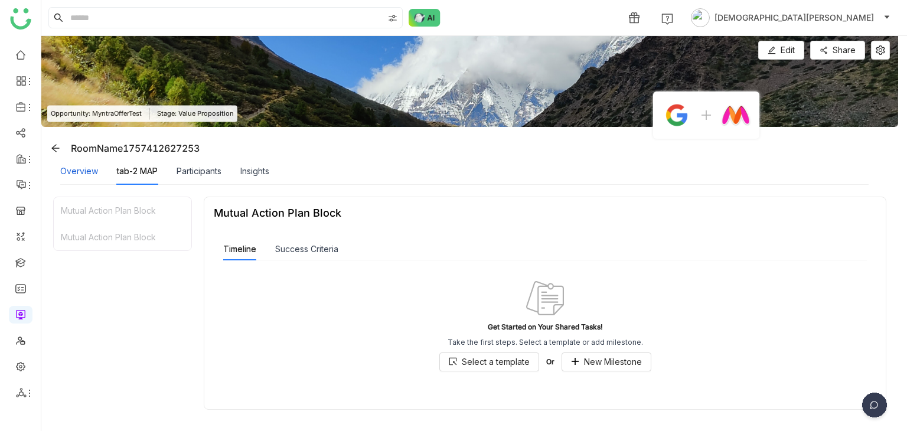
drag, startPoint x: 87, startPoint y: 173, endPoint x: 82, endPoint y: 166, distance: 8.9
click at [82, 166] on div "Overview" at bounding box center [79, 171] width 38 height 13
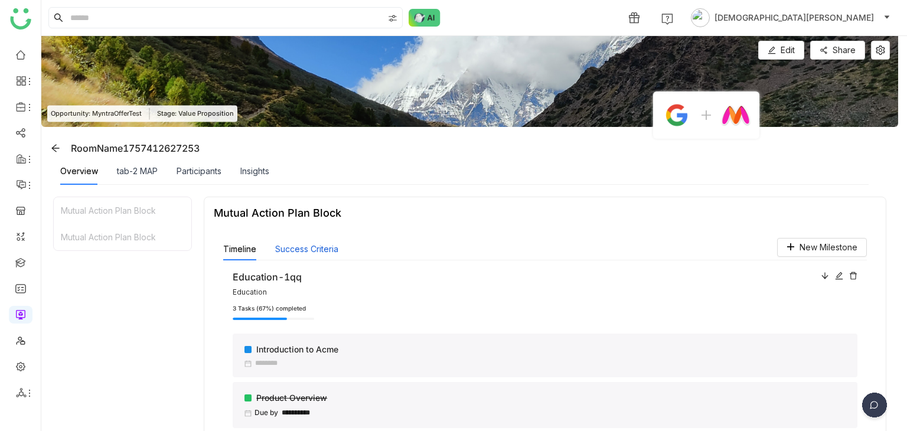
click at [323, 246] on button "Success Criteria" at bounding box center [306, 249] width 63 height 13
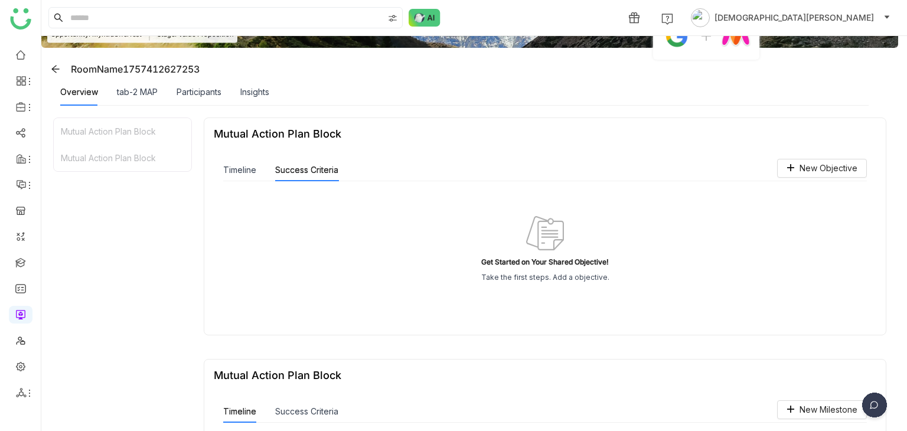
scroll to position [32, 0]
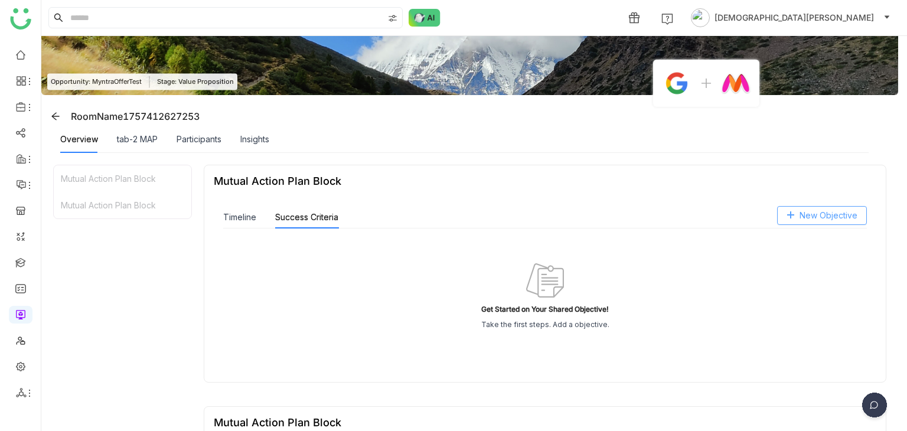
click at [830, 209] on span "New Objective" at bounding box center [828, 215] width 58 height 13
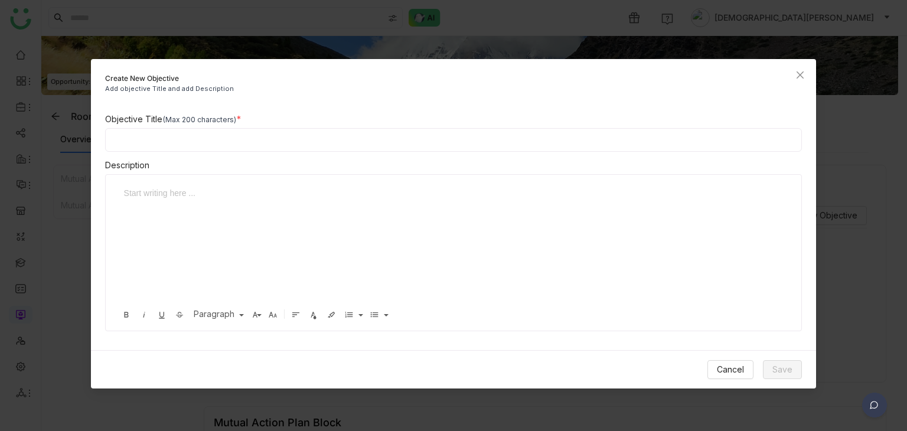
click at [233, 145] on input at bounding box center [453, 140] width 697 height 24
type input "**********"
click at [164, 204] on div at bounding box center [448, 246] width 663 height 118
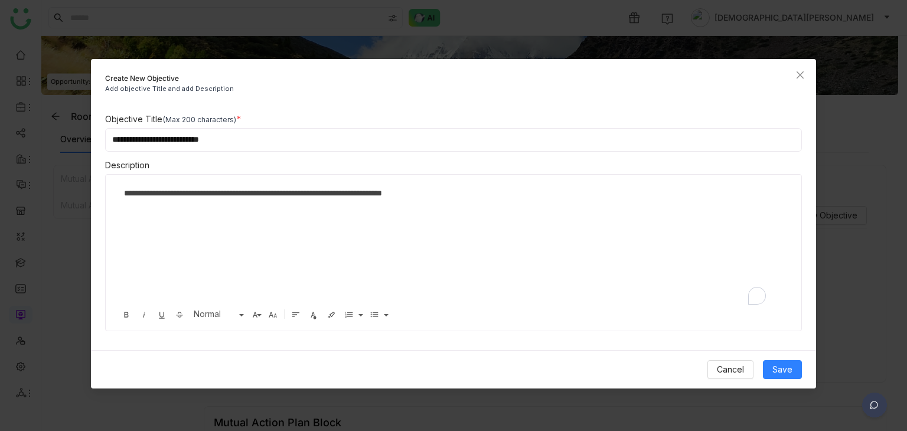
scroll to position [0, 4]
click at [793, 371] on button "Save" at bounding box center [782, 369] width 39 height 19
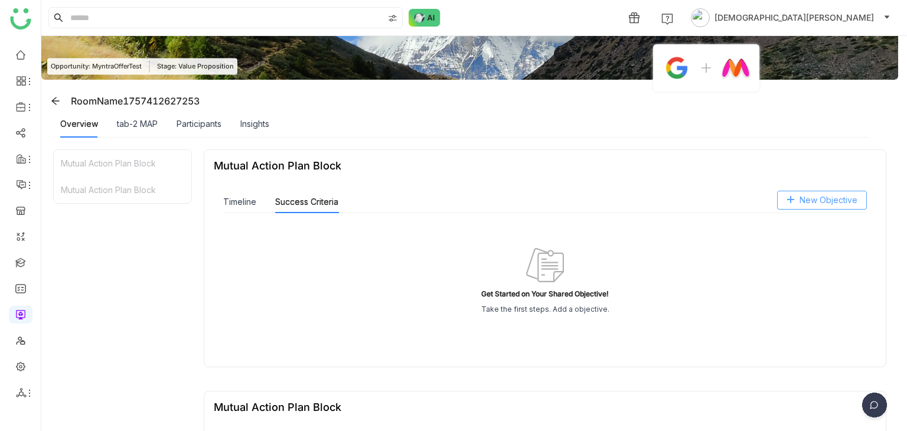
scroll to position [68, 0]
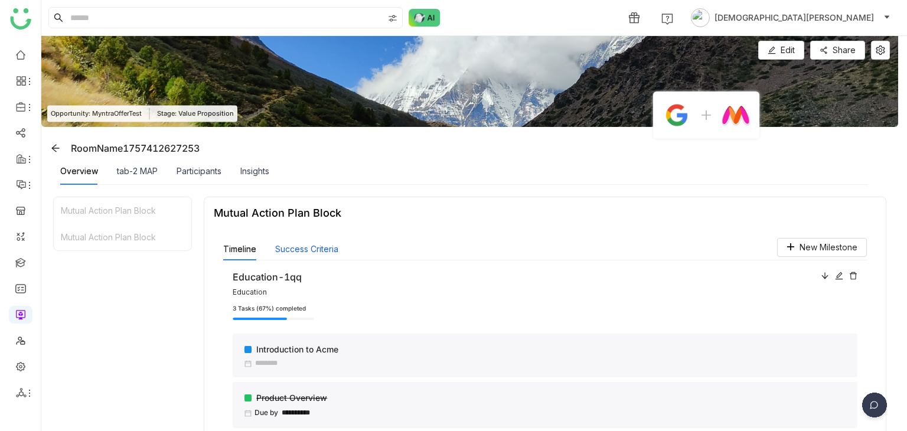
click at [309, 247] on button "Success Criteria" at bounding box center [306, 249] width 63 height 13
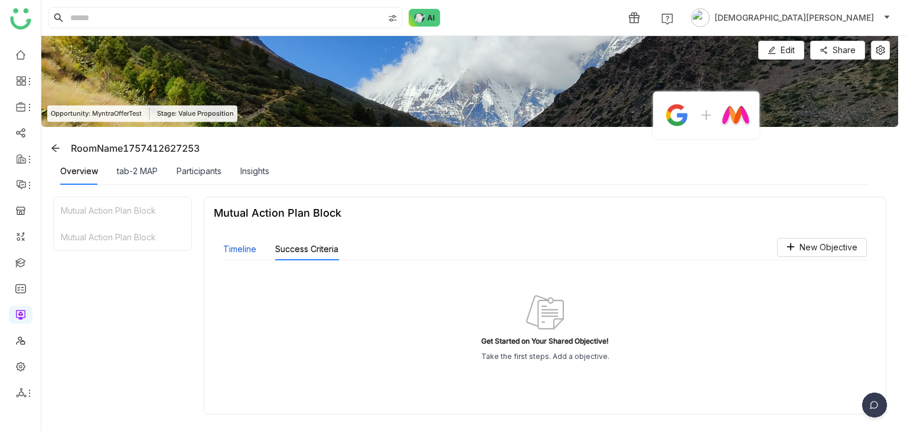
click at [232, 250] on button "Timeline" at bounding box center [239, 249] width 33 height 13
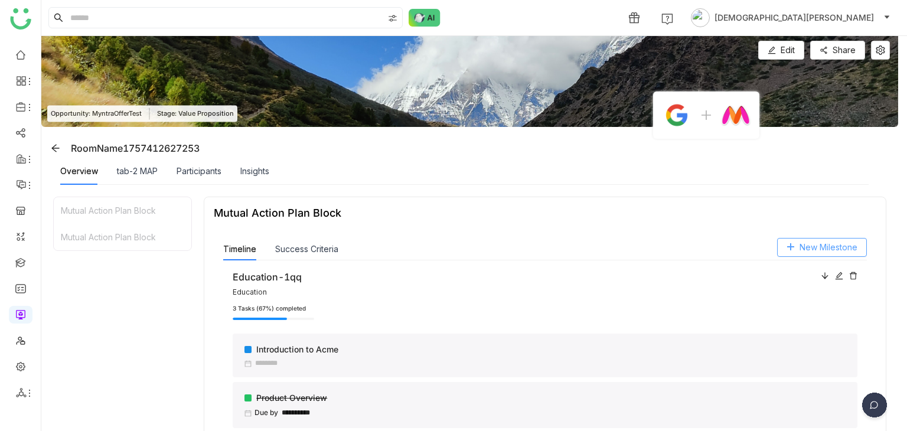
click at [807, 247] on span "New Milestone" at bounding box center [828, 247] width 58 height 13
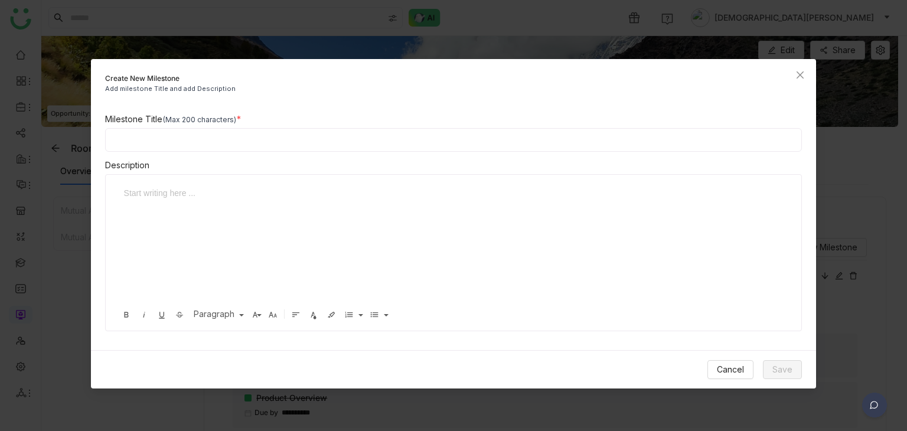
click at [260, 133] on input at bounding box center [453, 140] width 697 height 24
paste input "**********"
click at [260, 133] on input "**********" at bounding box center [453, 140] width 697 height 24
paste input "**********"
type input "**********"
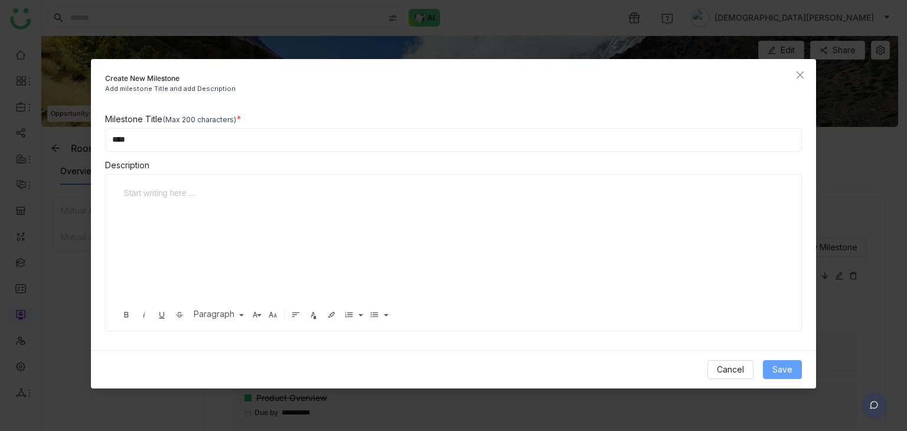
type input "****"
click at [781, 369] on span "Save" at bounding box center [782, 369] width 20 height 13
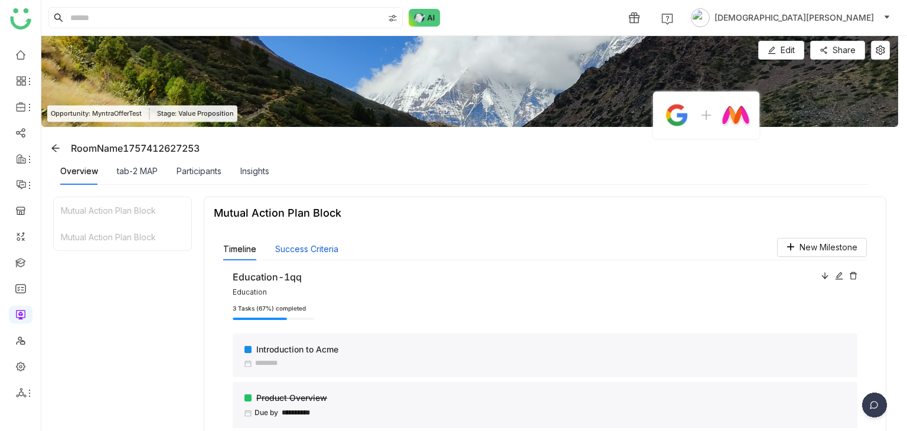
click at [311, 249] on button "Success Criteria" at bounding box center [306, 249] width 63 height 13
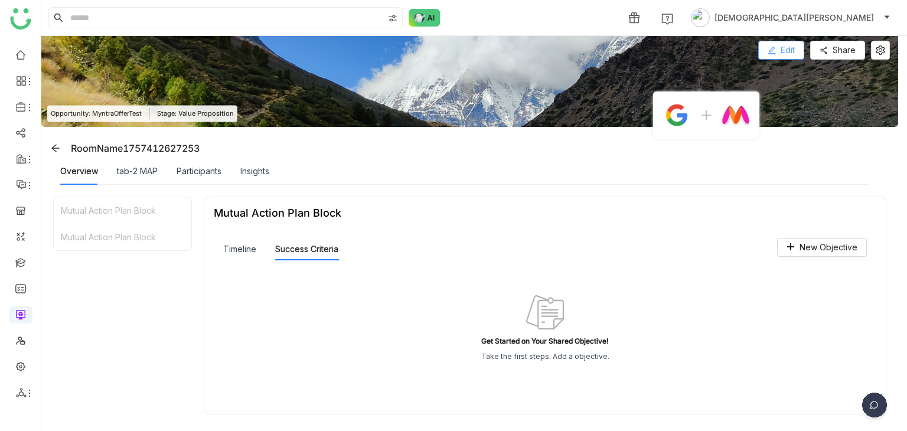
click at [777, 55] on button "Edit" at bounding box center [781, 50] width 46 height 19
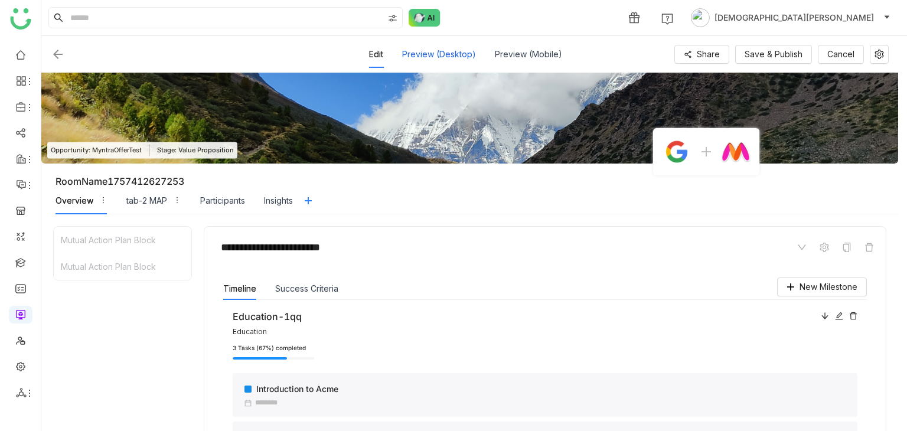
click at [439, 54] on div "Preview (Desktop)" at bounding box center [439, 54] width 74 height 27
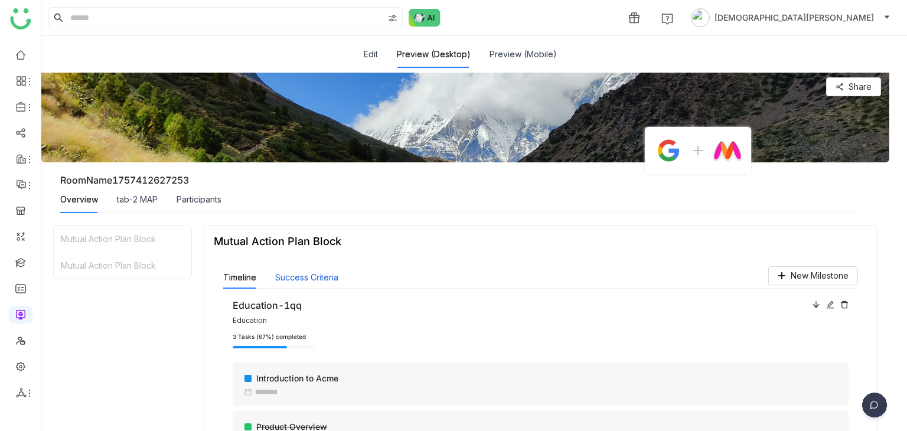
click at [303, 273] on button "Success Criteria" at bounding box center [306, 277] width 63 height 13
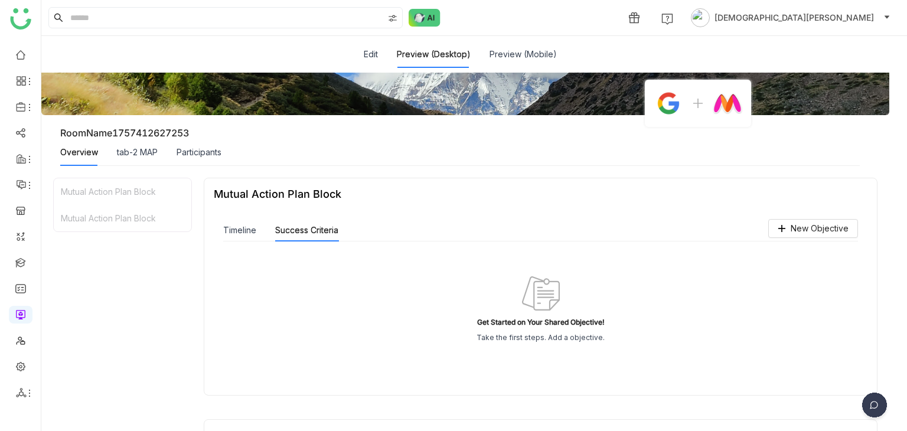
scroll to position [38, 0]
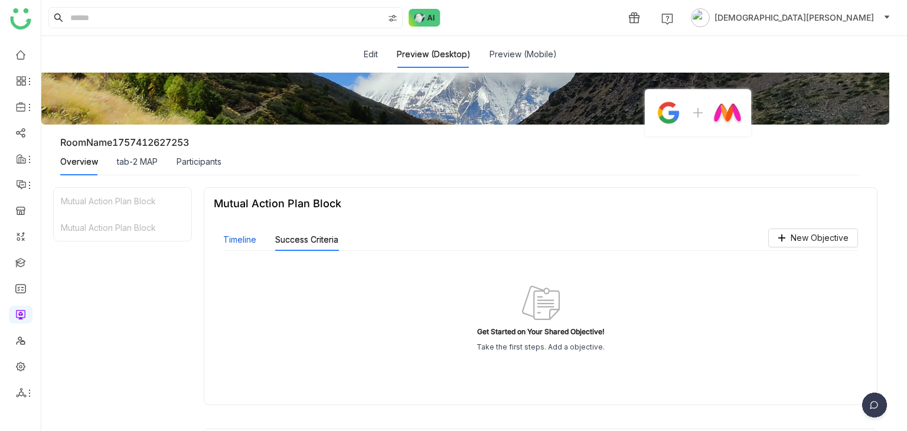
click at [238, 241] on button "Timeline" at bounding box center [239, 239] width 33 height 13
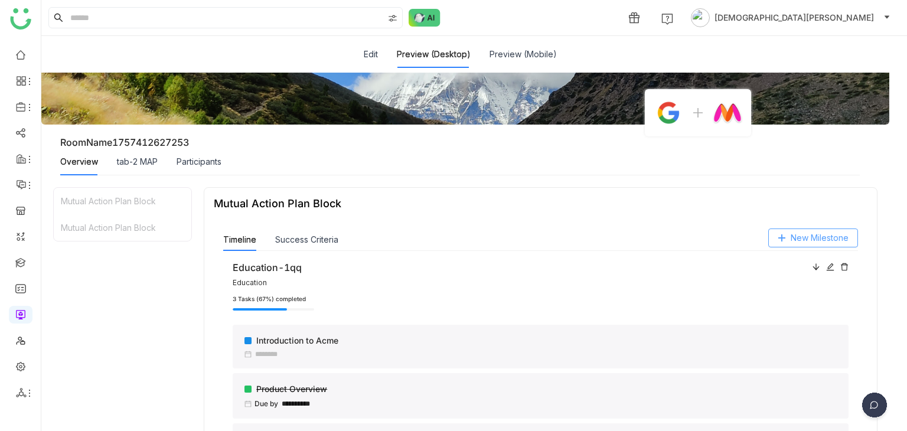
click at [806, 241] on span "New Milestone" at bounding box center [819, 237] width 58 height 13
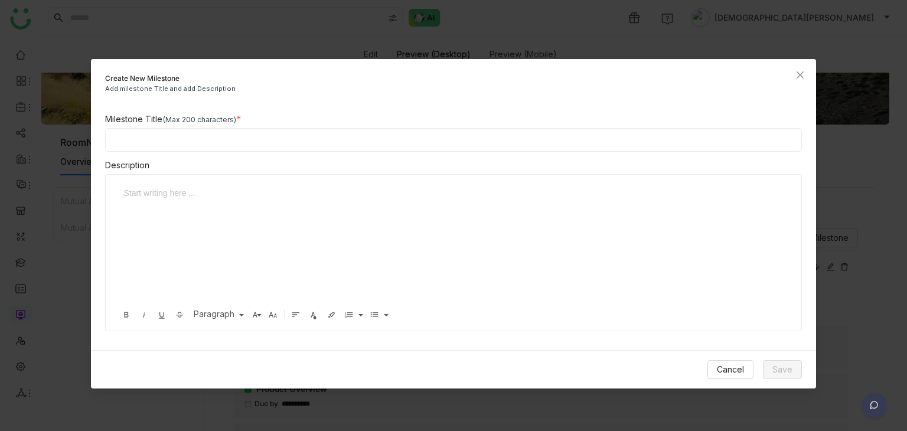
click at [290, 141] on input at bounding box center [453, 140] width 697 height 24
type input "**********"
click at [784, 371] on span "Save" at bounding box center [782, 369] width 20 height 13
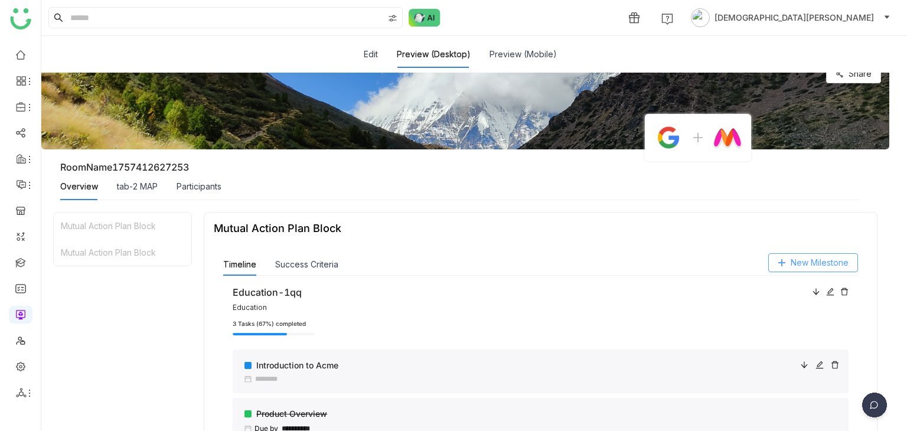
scroll to position [0, 0]
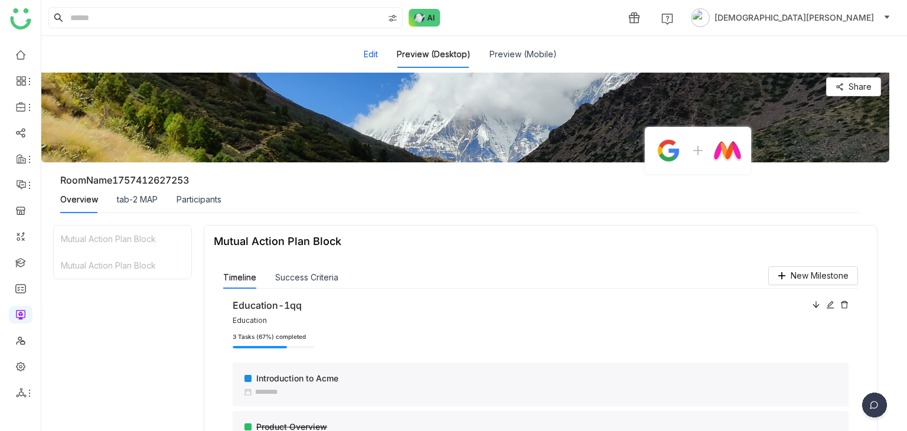
click at [371, 51] on button "Edit" at bounding box center [371, 54] width 14 height 13
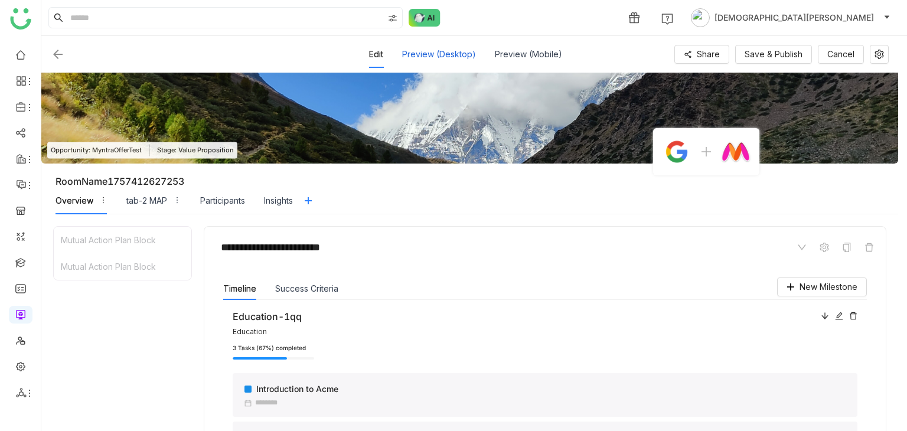
click at [432, 53] on div "Preview (Desktop)" at bounding box center [439, 54] width 74 height 27
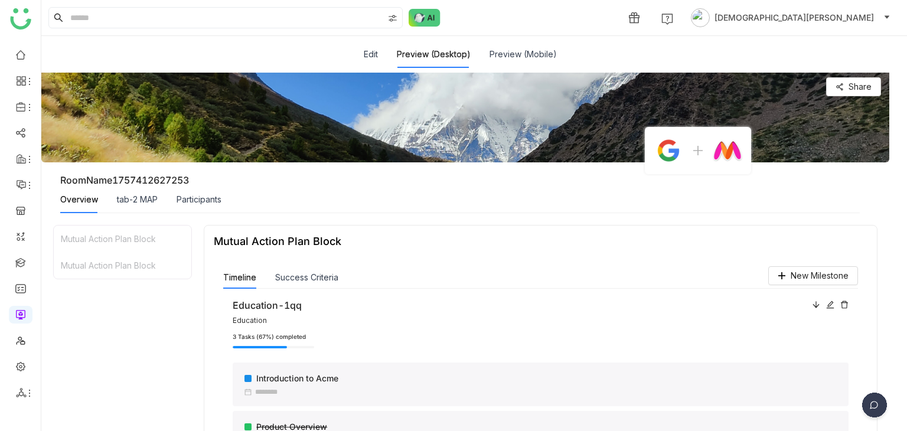
click at [125, 254] on div "Mutual Action Plan Block" at bounding box center [123, 265] width 138 height 27
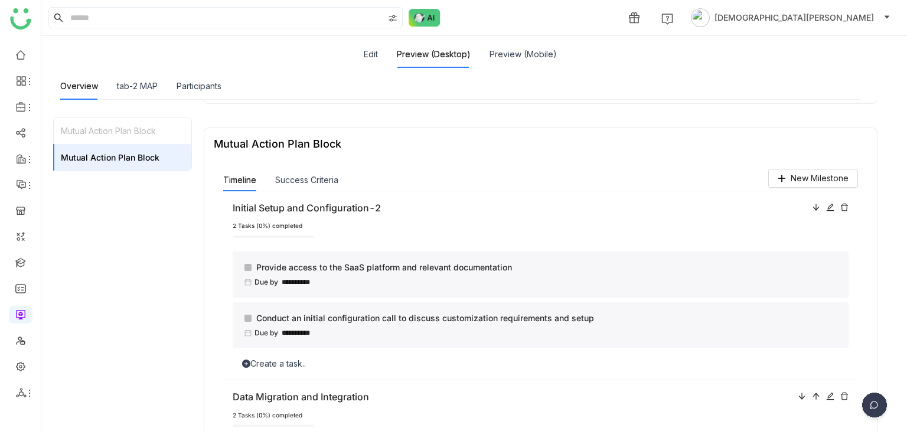
scroll to position [636, 0]
click at [116, 138] on div "Mutual Action Plan Block" at bounding box center [123, 130] width 138 height 27
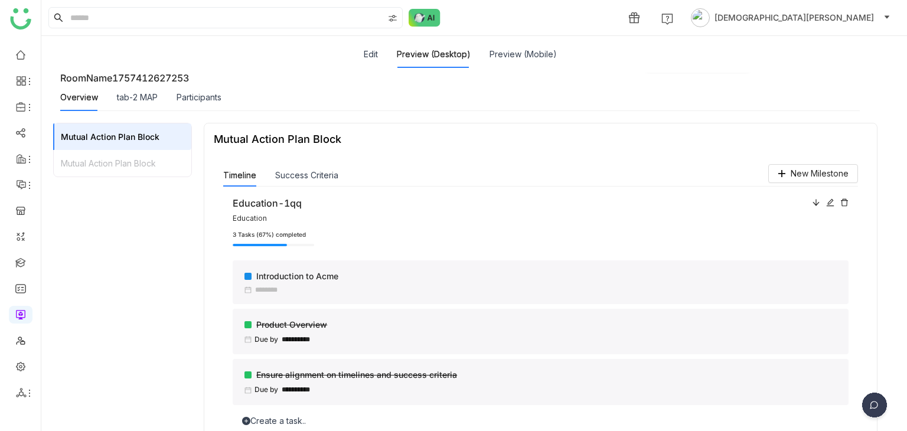
scroll to position [99, 0]
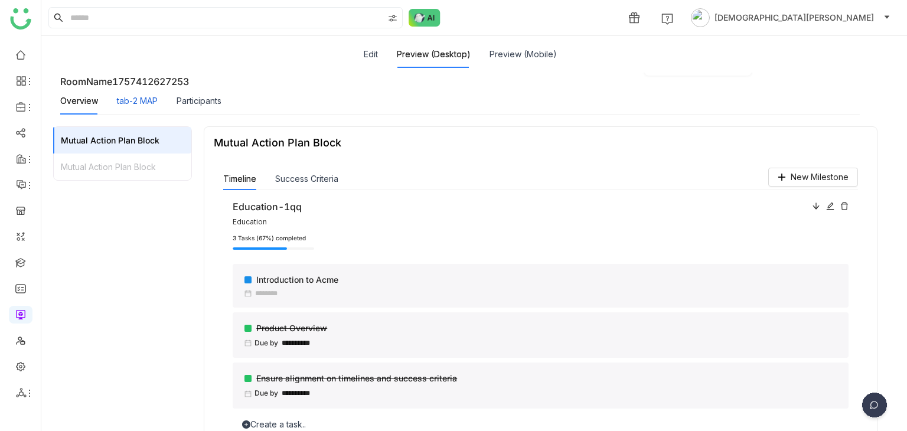
click at [137, 97] on div "tab-2 MAP" at bounding box center [137, 100] width 41 height 13
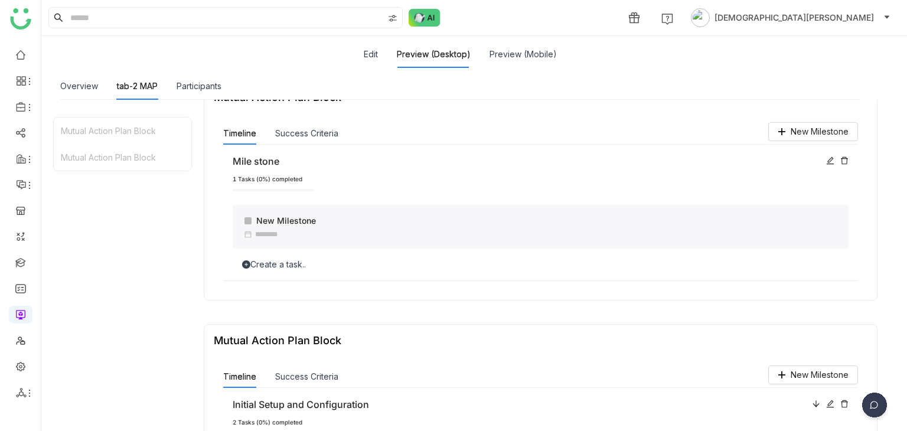
scroll to position [156, 0]
